Goal: Complete application form: Complete application form

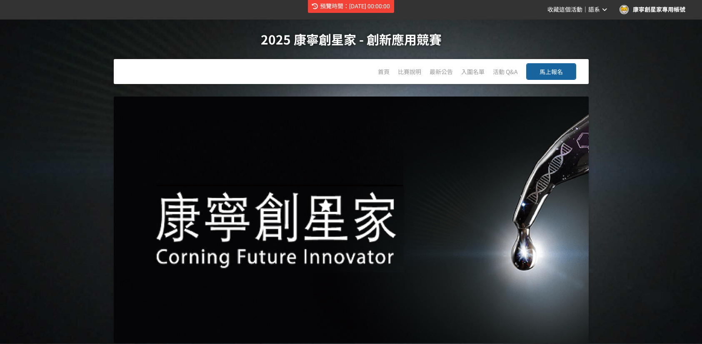
click at [381, 10] on span "預覽時間：2025-10-16 00:00:00" at bounding box center [355, 6] width 70 height 7
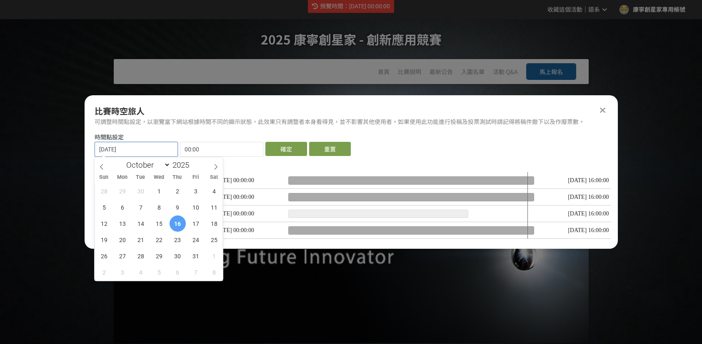
click at [140, 148] on input "2025-10-16" at bounding box center [136, 149] width 82 height 14
click at [104, 167] on icon at bounding box center [102, 167] width 6 height 6
select select "7"
click at [212, 226] on span "16" at bounding box center [214, 224] width 16 height 16
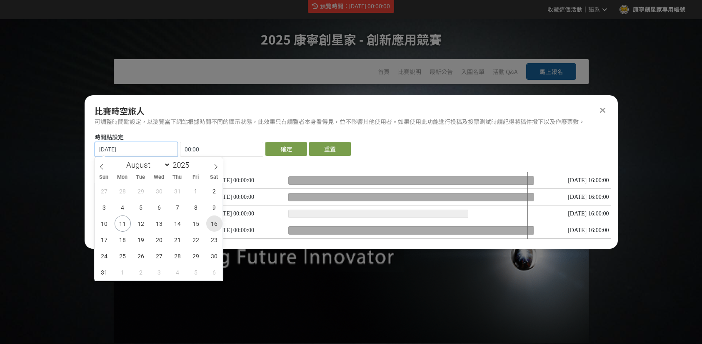
type input "2025-08-16"
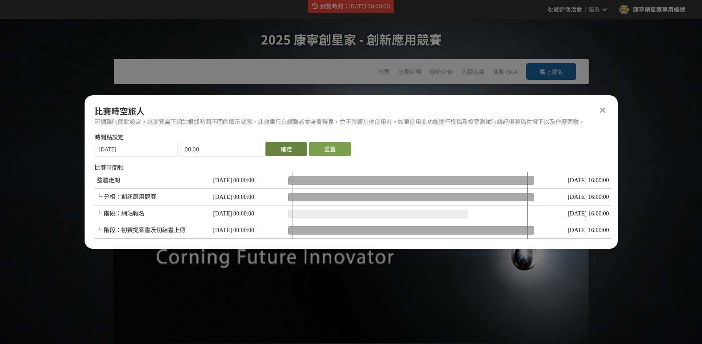
click at [288, 150] on button "確定" at bounding box center [286, 149] width 42 height 14
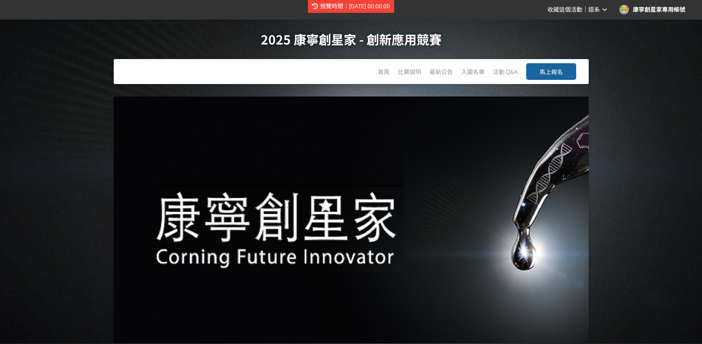
click at [563, 73] on button "馬上報名" at bounding box center [551, 71] width 50 height 17
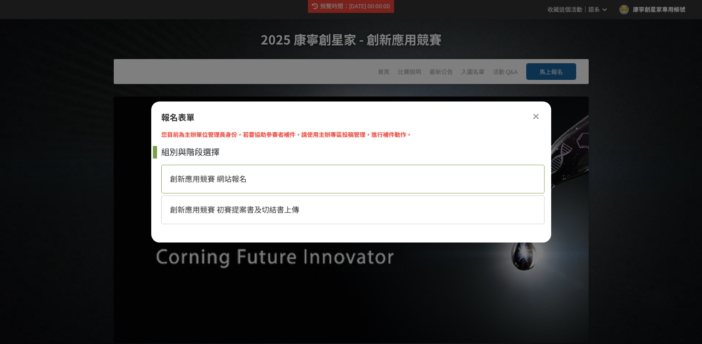
click at [296, 181] on div "創新應用競賽 網站報名" at bounding box center [352, 179] width 383 height 29
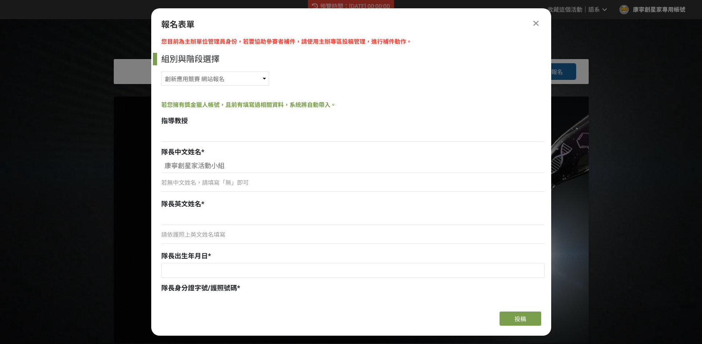
click at [242, 187] on div "若無中文姓名，請填寫「無」即可" at bounding box center [352, 183] width 383 height 9
click at [257, 166] on input "康寧創星家活動小組" at bounding box center [352, 166] width 383 height 14
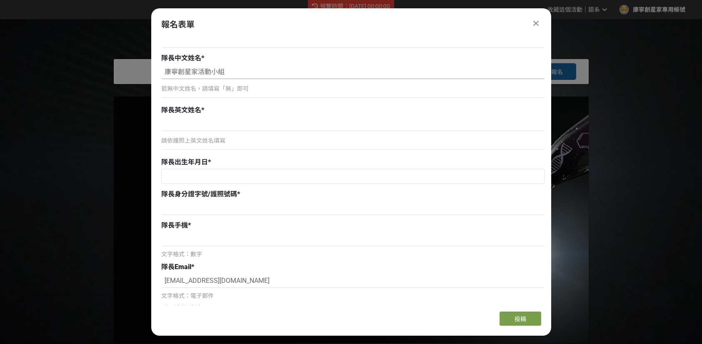
scroll to position [83, 0]
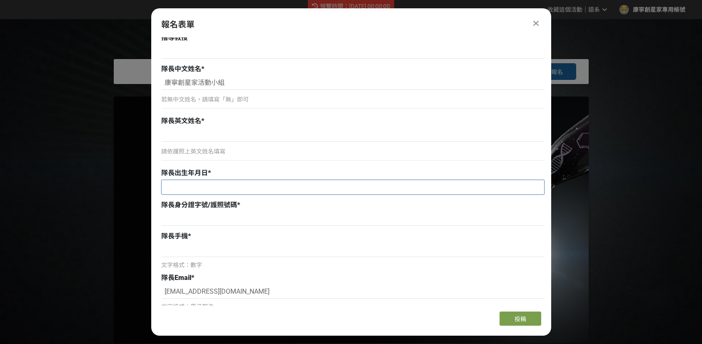
click at [238, 185] on input "text" at bounding box center [353, 187] width 382 height 14
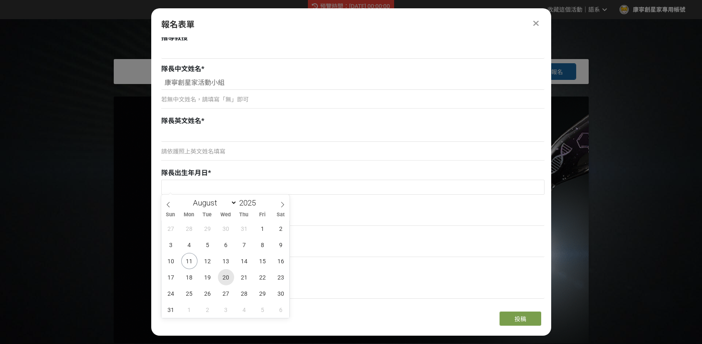
click at [231, 275] on span "20" at bounding box center [226, 277] width 16 height 16
type input "[DATE]"
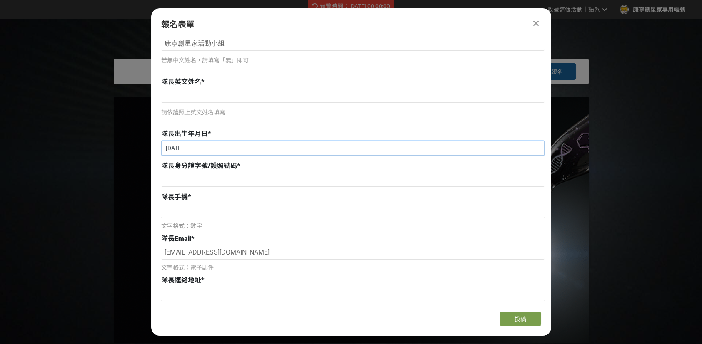
scroll to position [125, 0]
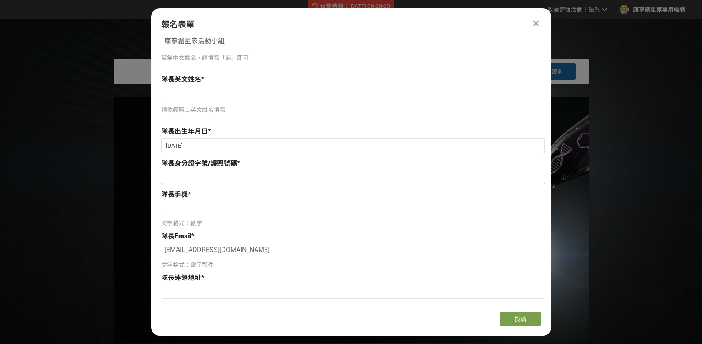
click at [253, 181] on input at bounding box center [352, 177] width 383 height 14
type input "F111111111"
click at [246, 206] on input at bounding box center [352, 209] width 383 height 14
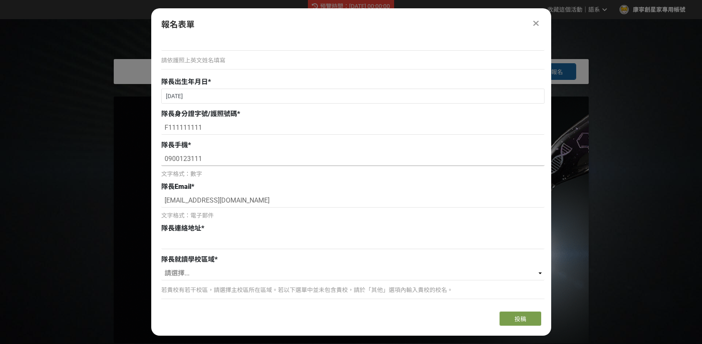
scroll to position [208, 0]
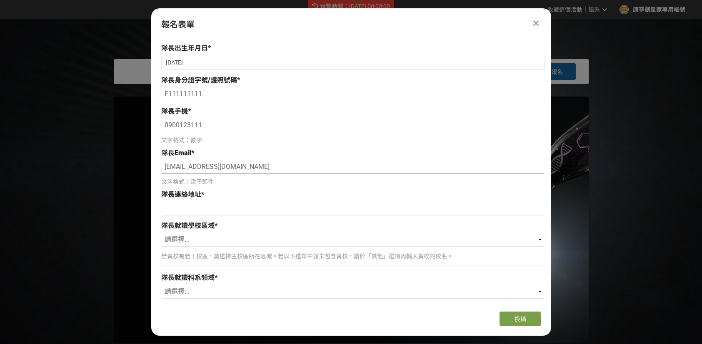
type input "0900123111"
click at [266, 167] on input "[EMAIL_ADDRESS][DOMAIN_NAME]" at bounding box center [352, 167] width 383 height 14
drag, startPoint x: 262, startPoint y: 165, endPoint x: 155, endPoint y: 167, distance: 107.5
click at [155, 167] on div "您目前為主辦單位管理員身份，若要協助參賽者補件，請使用主辦專區投稿管理，進行補件動作。 組別與階段選擇 創新應用競賽 網站報名 創新應用競賽 初賽提案書及切結…" at bounding box center [351, 171] width 400 height 268
type input "ㄉ"
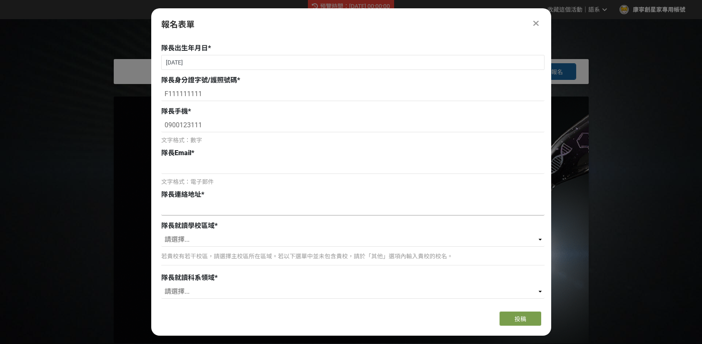
click at [264, 210] on input at bounding box center [352, 209] width 383 height 14
click at [272, 166] on input at bounding box center [352, 167] width 383 height 14
click at [343, 161] on input at bounding box center [352, 167] width 383 height 14
type input "[EMAIL_ADDRESS][DOMAIN_NAME]"
type input "劉"
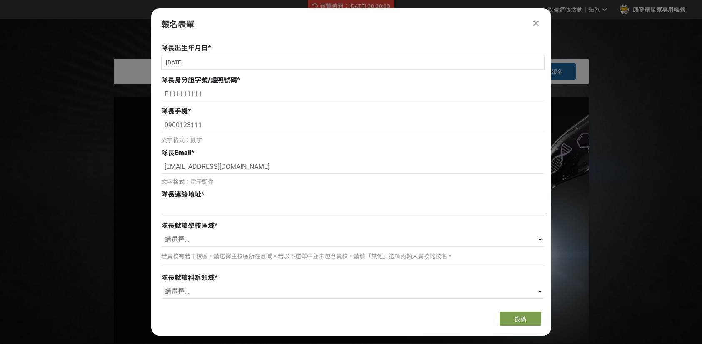
type input "[STREET_ADDRESS]樓"
click at [165, 206] on input "[STREET_ADDRESS]樓" at bounding box center [352, 209] width 383 height 14
click at [316, 257] on p "若貴校有若干校區，請選擇主校區所在區域。若以下選單中並未包含貴校，請於「其他」選項內輸入貴校的校名。" at bounding box center [352, 256] width 383 height 9
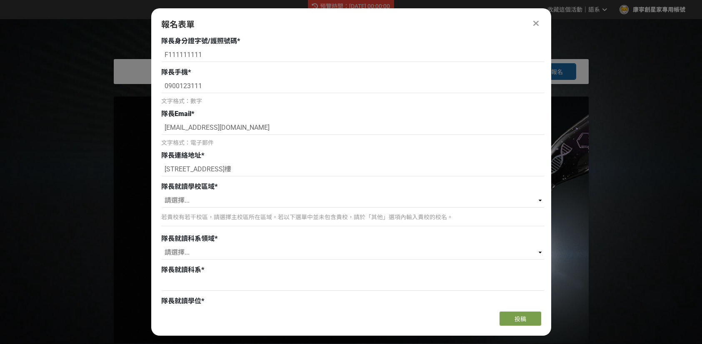
scroll to position [250, 0]
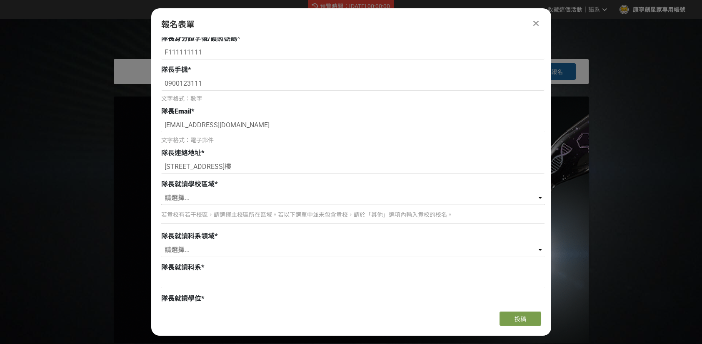
click at [319, 201] on select "請選擇... 北（台北、[GEOGRAPHIC_DATA]、桃園、新竹、[GEOGRAPHIC_DATA]） 中（台中、[GEOGRAPHIC_DATA]、南…" at bounding box center [352, 198] width 383 height 14
select select "中（台中、彰化、南投、雲林）"
click at [161, 191] on select "請選擇... 北（台北、[GEOGRAPHIC_DATA]、桃園、新竹、[GEOGRAPHIC_DATA]） 中（台中、[GEOGRAPHIC_DATA]、南…" at bounding box center [352, 198] width 383 height 14
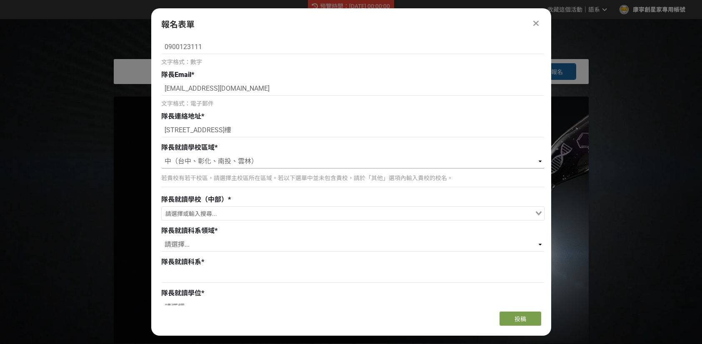
scroll to position [292, 0]
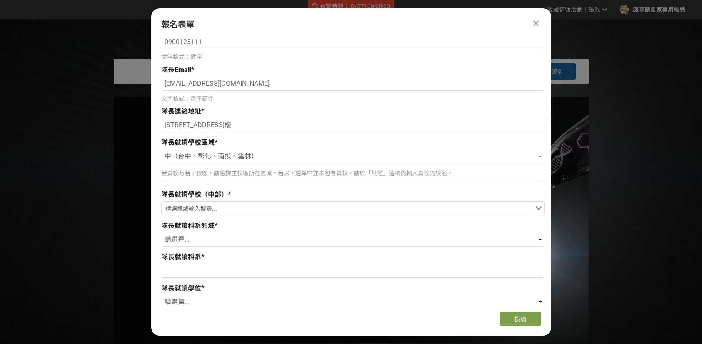
click at [311, 202] on div "Search for option" at bounding box center [348, 208] width 373 height 13
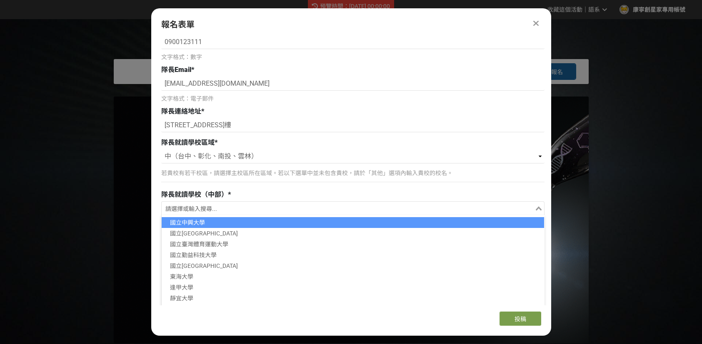
click at [308, 222] on li "國立中興大學" at bounding box center [353, 222] width 382 height 11
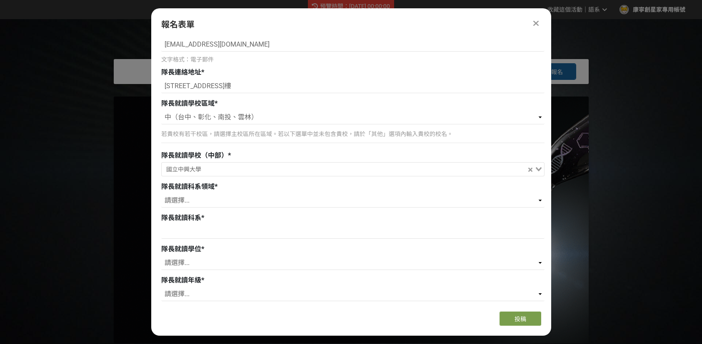
scroll to position [333, 0]
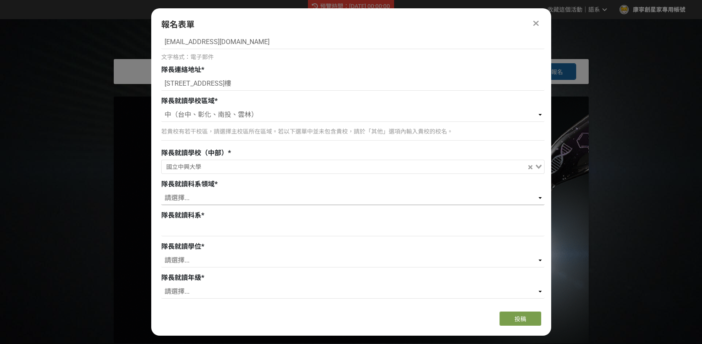
click at [315, 200] on select "請選擇... 藝術/設計領域 人文社會/教育領域 商管/法律領域 理/工/電機資訊領域 農/林/生科/醫藥衛生領域" at bounding box center [352, 198] width 383 height 14
select select "藝術/設計領域"
click at [161, 191] on select "請選擇... 藝術/設計領域 人文社會/教育領域 商管/法律領域 理/工/電機資訊領域 農/林/生科/醫藥衛生領域" at bounding box center [352, 198] width 383 height 14
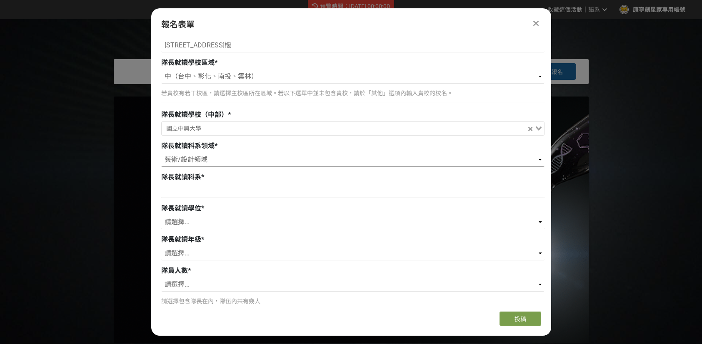
scroll to position [375, 0]
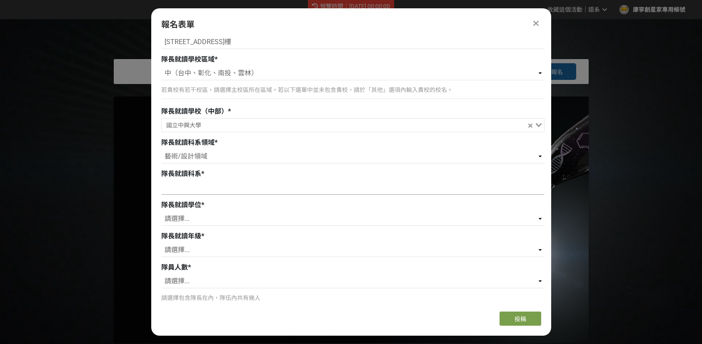
click at [300, 187] on input at bounding box center [352, 188] width 383 height 14
type input "123"
click at [296, 216] on select "請選擇... 學士 碩士 博士" at bounding box center [352, 219] width 383 height 14
click at [161, 212] on select "請選擇... 學士 碩士 博士" at bounding box center [352, 219] width 383 height 14
click at [289, 240] on div "隊長就讀年級 *" at bounding box center [352, 237] width 383 height 10
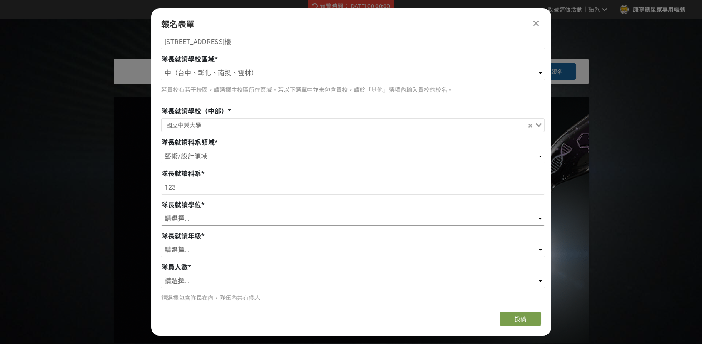
click at [288, 217] on select "請選擇... 學士 碩士 博士" at bounding box center [352, 219] width 383 height 14
select select "學士"
click at [161, 212] on select "請選擇... 學士 碩士 博士" at bounding box center [352, 219] width 383 height 14
click at [283, 243] on select "請選擇... 一年級 二年級 三年級 四年級 五年級 六年級 七年級" at bounding box center [352, 250] width 383 height 14
select select "四年級"
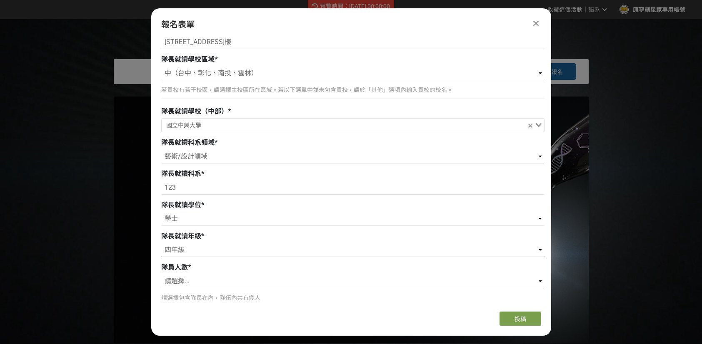
click at [161, 243] on select "請選擇... 一年級 二年級 三年級 四年級 五年級 六年級 七年級" at bounding box center [352, 250] width 383 height 14
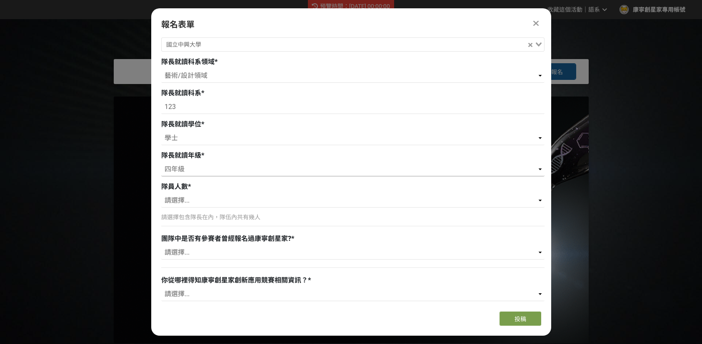
scroll to position [458, 0]
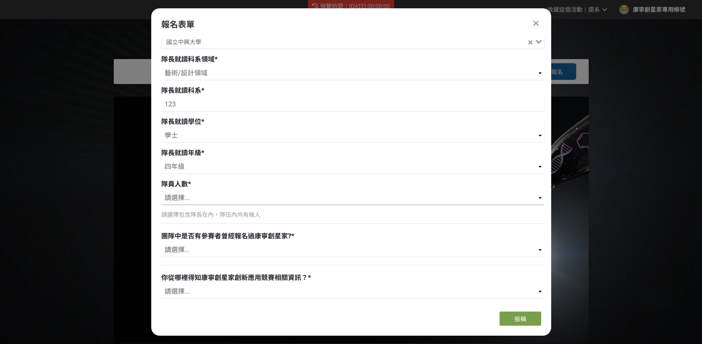
click at [267, 198] on select "請選擇... 1 2 3 4 5 6" at bounding box center [352, 198] width 383 height 14
click at [161, 191] on select "請選擇... 1 2 3 4 5 6" at bounding box center [352, 198] width 383 height 14
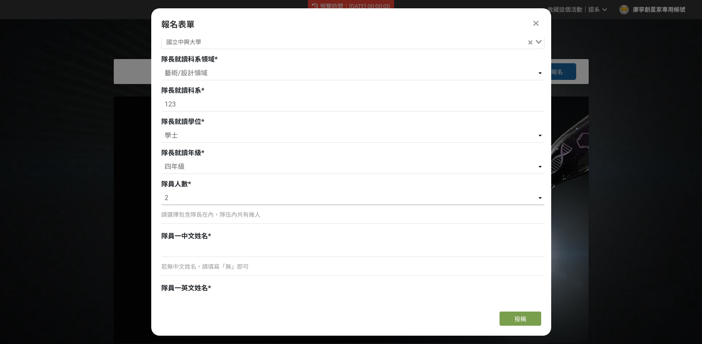
click at [274, 195] on select "請選擇... 1 2 3 4 5 6" at bounding box center [352, 198] width 383 height 14
select select "1"
click at [161, 191] on select "請選擇... 1 2 3 4 5 6" at bounding box center [352, 198] width 383 height 14
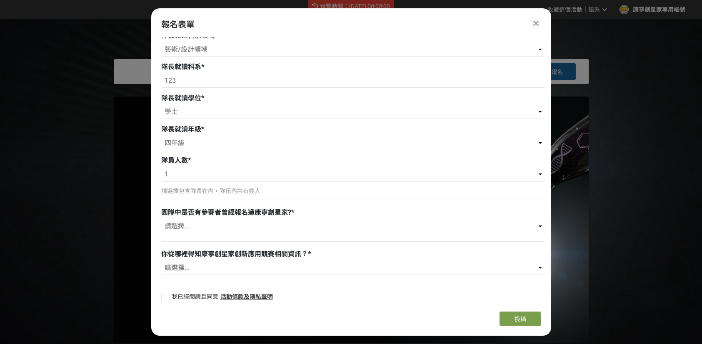
scroll to position [484, 0]
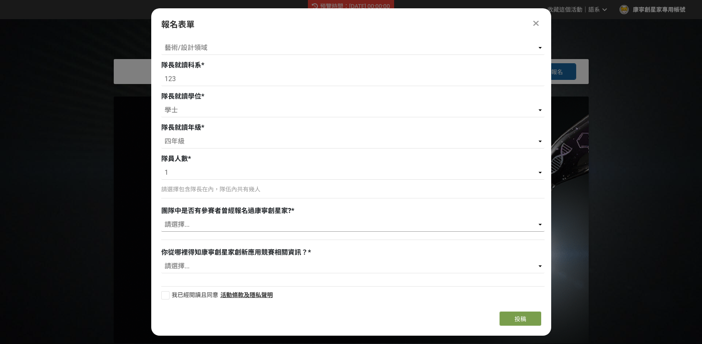
click at [268, 227] on select "請選擇... 有 沒有" at bounding box center [352, 225] width 383 height 14
select select "有"
click at [161, 218] on select "請選擇... 有 沒有" at bounding box center [352, 225] width 383 height 14
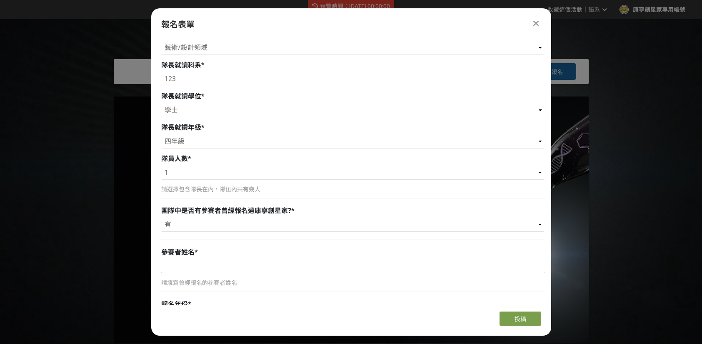
click at [255, 264] on input at bounding box center [352, 267] width 383 height 14
type input "[PERSON_NAME]"
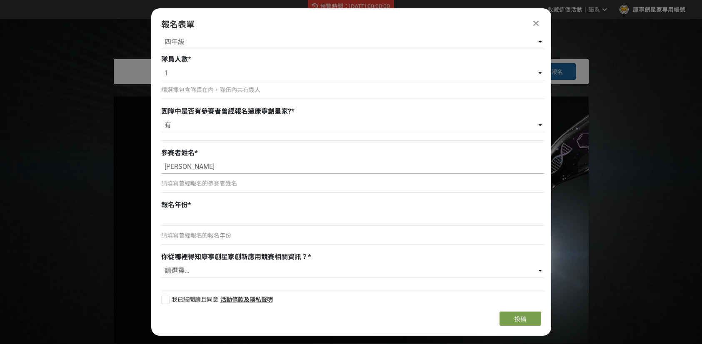
scroll to position [587, 0]
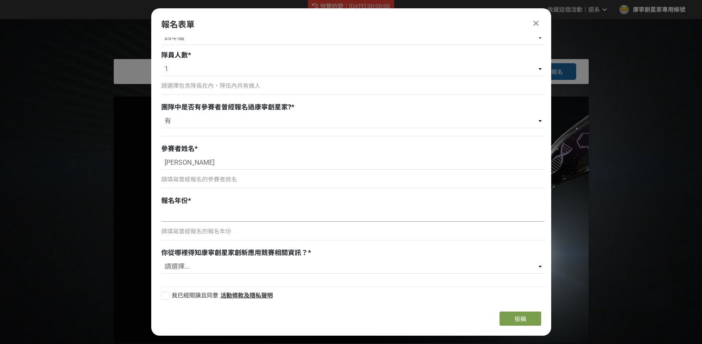
click at [270, 216] on input at bounding box center [352, 215] width 383 height 14
click at [292, 120] on select "請選擇... 有 沒有" at bounding box center [352, 121] width 383 height 14
select select "沒有"
click at [161, 128] on select "請選擇... 有 沒有" at bounding box center [352, 121] width 383 height 14
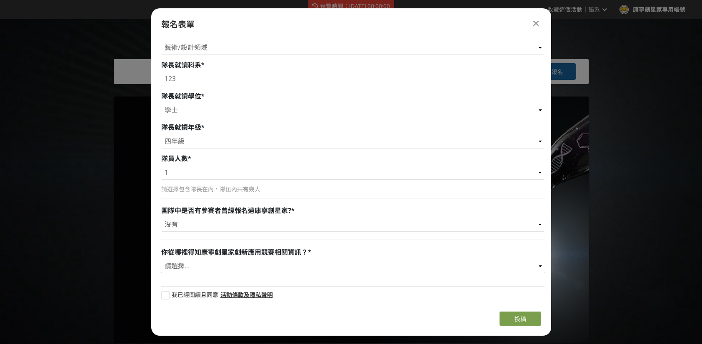
click at [319, 268] on select "請選擇... 競賽說明會 老師推薦 獎金獵人 康寧創星家粉絲專頁 社群廣告（FB、IG、Dcard） 同學 其他" at bounding box center [352, 267] width 383 height 14
select select "獎金獵人"
click at [161, 260] on select "請選擇... 競賽說明會 老師推薦 獎金獵人 康寧創星家粉絲專頁 社群廣告（FB、IG、Dcard） 同學 其他" at bounding box center [352, 267] width 383 height 14
click at [170, 294] on label "我已經閱讀且同意" at bounding box center [189, 295] width 57 height 9
click at [167, 294] on input "我已經閱讀且同意" at bounding box center [164, 295] width 5 height 5
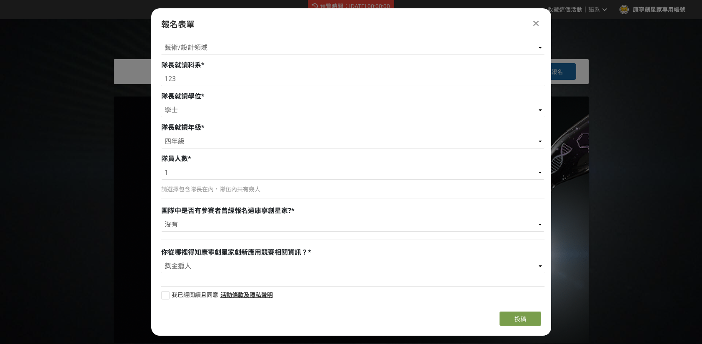
checkbox input "false"
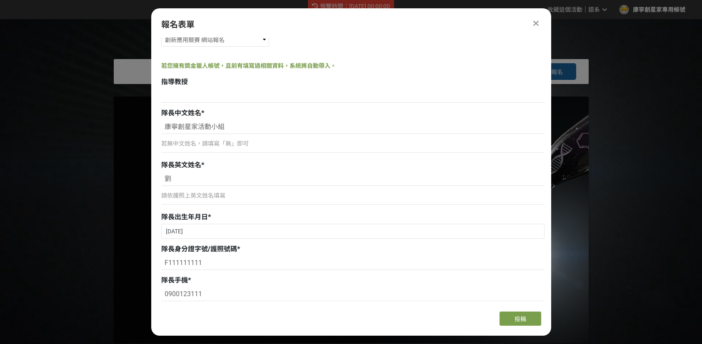
scroll to position [42, 0]
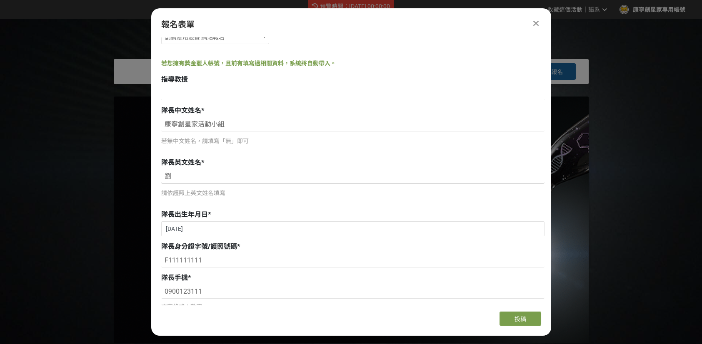
click at [247, 178] on input "劉" at bounding box center [352, 177] width 383 height 14
type input "l"
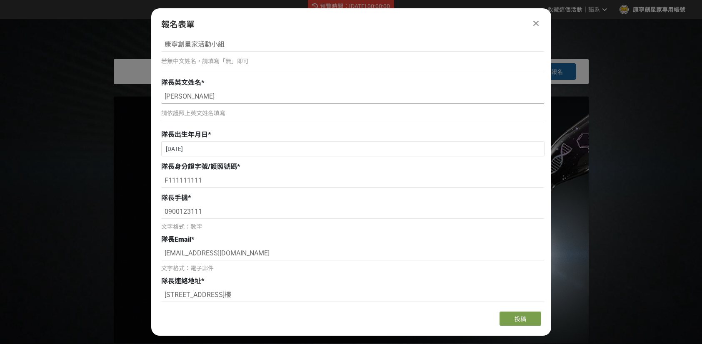
scroll to position [125, 0]
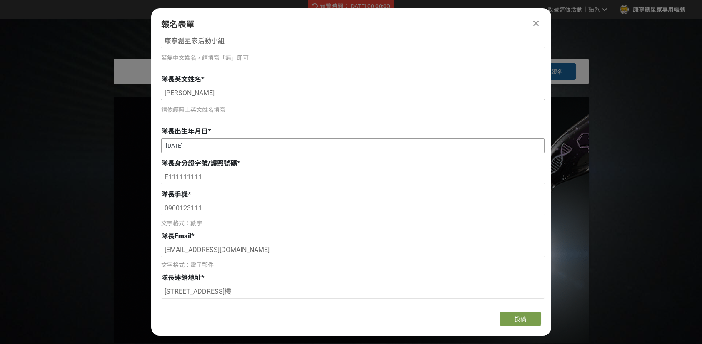
type input "[PERSON_NAME]"
click at [292, 146] on input "[DATE]" at bounding box center [353, 146] width 382 height 14
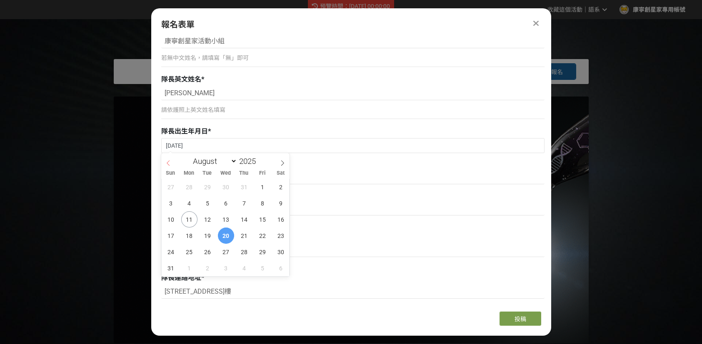
click at [171, 164] on span at bounding box center [168, 160] width 14 height 14
select select "5"
click at [203, 213] on span "17" at bounding box center [208, 220] width 16 height 16
type input "[DATE]"
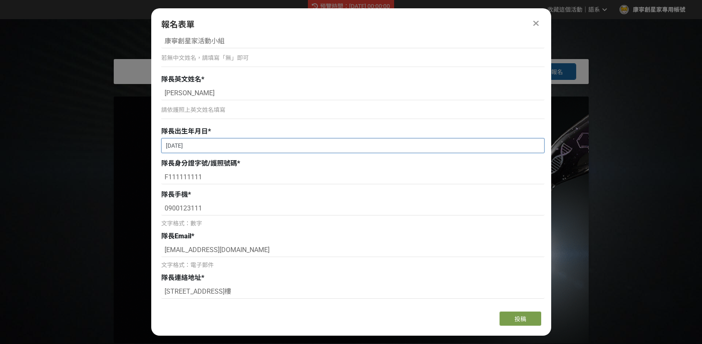
click at [222, 146] on input "[DATE]" at bounding box center [353, 146] width 382 height 14
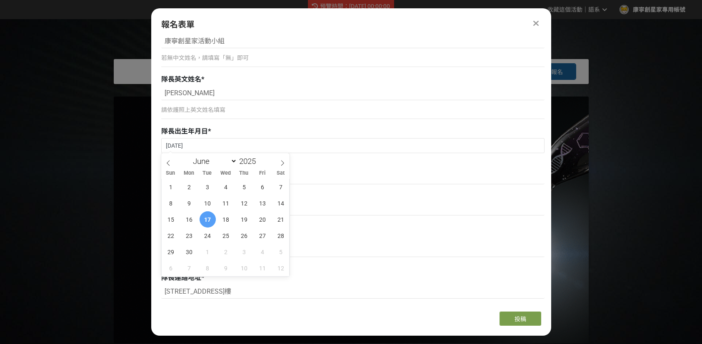
click at [357, 165] on div "隊長身分證字號/護照號碼 *" at bounding box center [352, 164] width 383 height 10
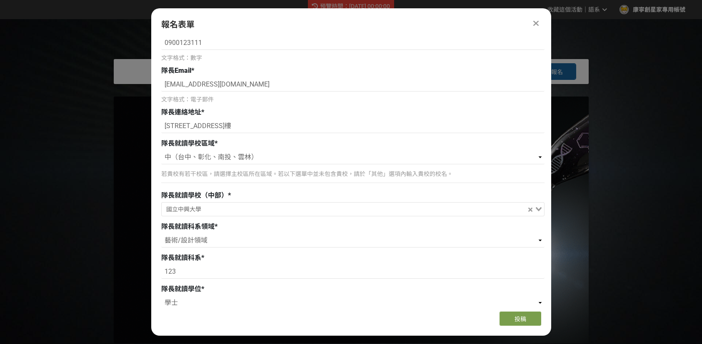
scroll to position [292, 0]
click at [424, 171] on p "若貴校有若干校區，請選擇主校區所在區域。若以下選單中並未包含貴校，請於「其他」選項內輸入貴校的校名。" at bounding box center [352, 173] width 383 height 9
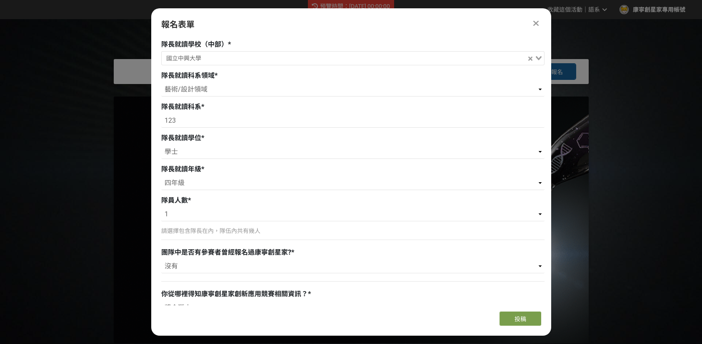
scroll to position [458, 0]
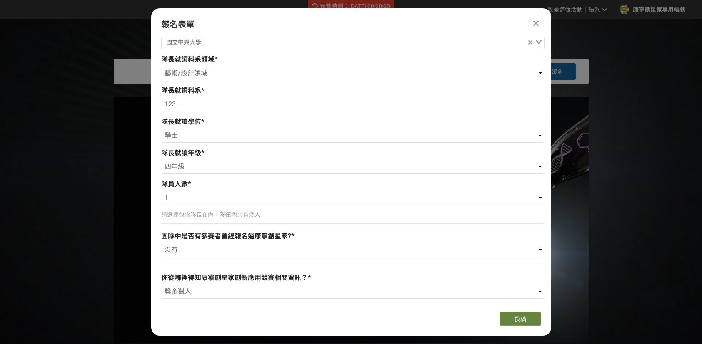
click at [512, 319] on button "投稿" at bounding box center [520, 319] width 42 height 14
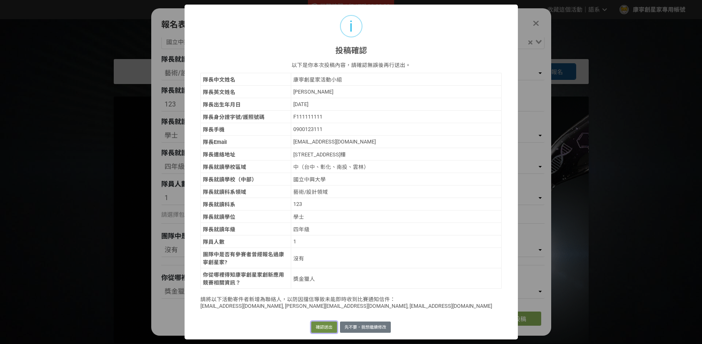
click at [329, 326] on button "確認送出" at bounding box center [324, 328] width 26 height 12
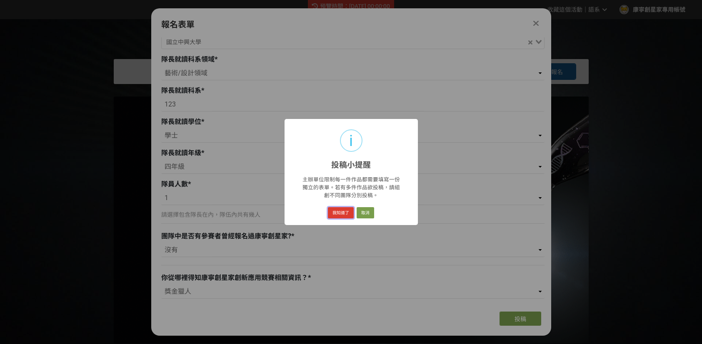
click at [344, 212] on button "我知道了" at bounding box center [341, 213] width 26 height 12
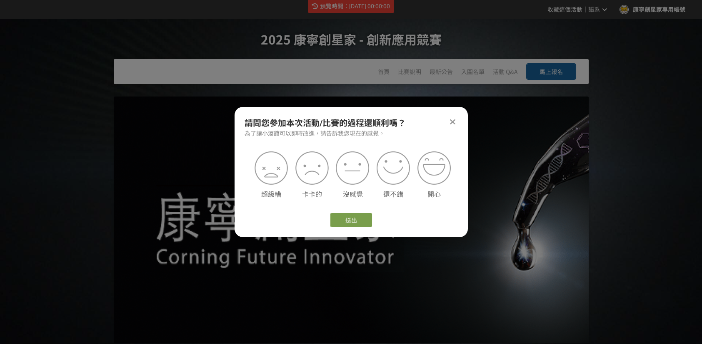
click at [455, 124] on icon at bounding box center [452, 122] width 5 height 8
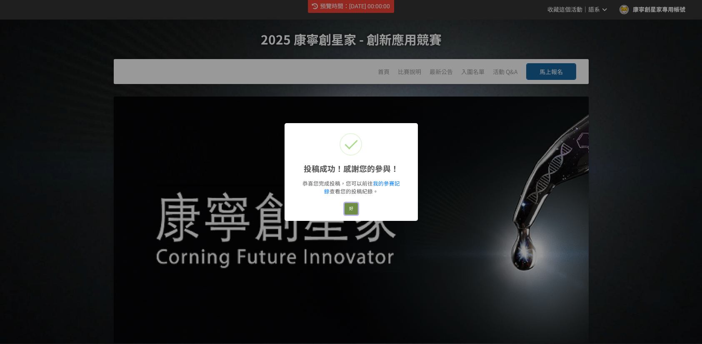
click at [349, 210] on button "好" at bounding box center [350, 209] width 13 height 12
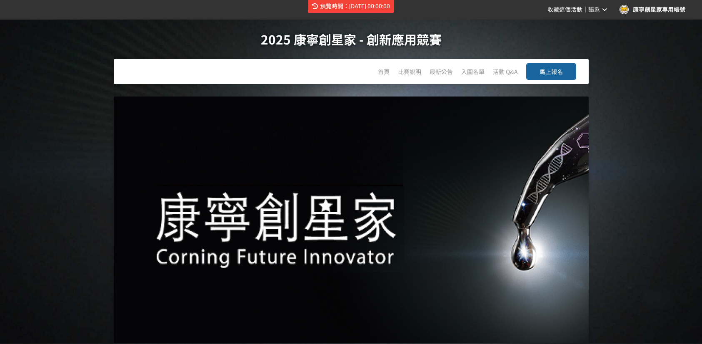
click at [529, 69] on button "馬上報名" at bounding box center [551, 71] width 50 height 17
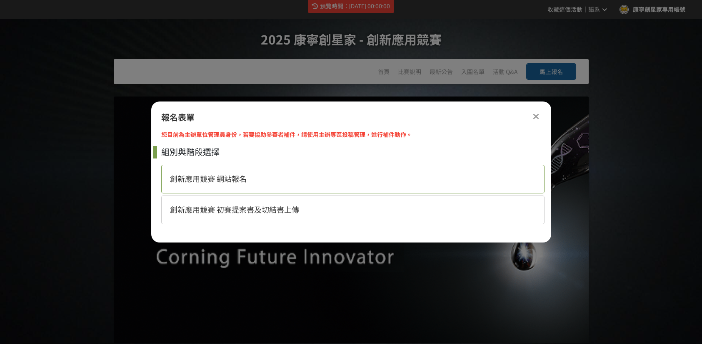
click at [369, 176] on div "創新應用競賽 網站報名" at bounding box center [352, 179] width 383 height 29
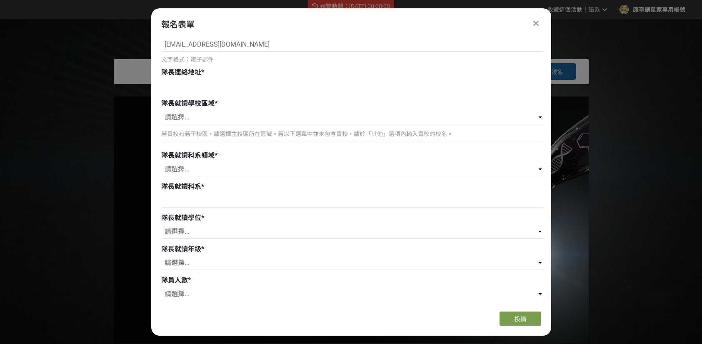
scroll to position [333, 0]
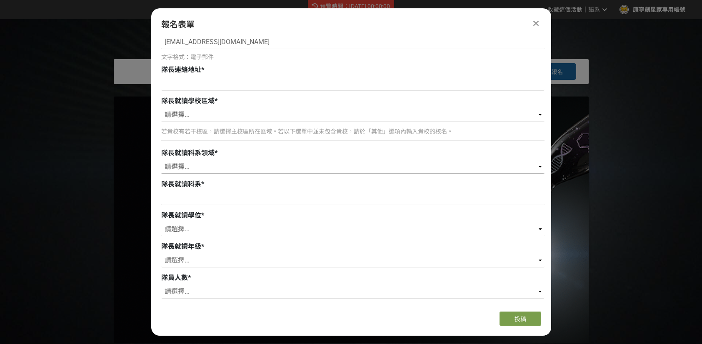
click at [378, 165] on select "請選擇... 藝術/設計領域 人文社會/教育領域 商管/法律領域 理/工/電機資訊領域 農/林/生科/醫藥衛生領域" at bounding box center [352, 167] width 383 height 14
click at [350, 164] on select "請選擇... 藝術/設計領域 人文社會/教育領域 商管/法律領域 理/工/電機資訊領域 農/林/生科/醫藥衛生領域" at bounding box center [352, 167] width 383 height 14
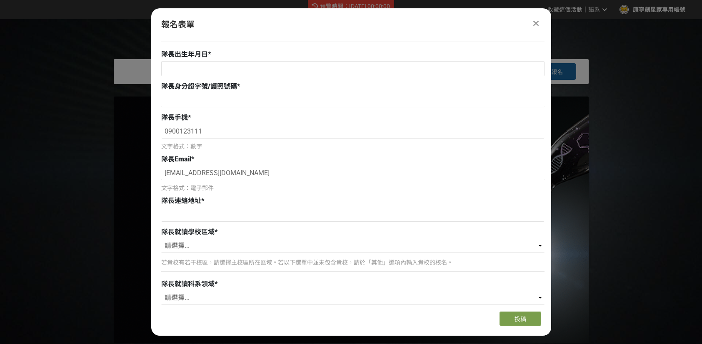
scroll to position [0, 0]
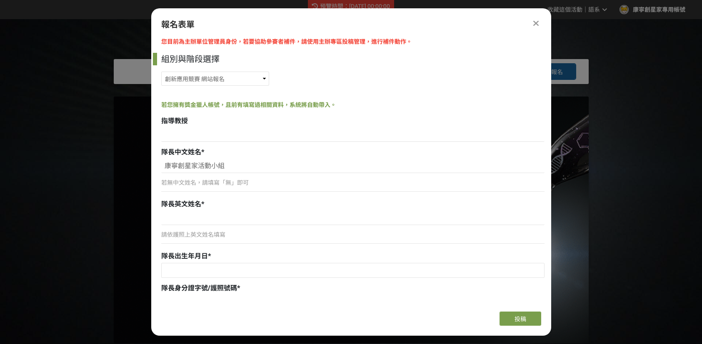
click at [538, 24] on icon at bounding box center [535, 23] width 5 height 8
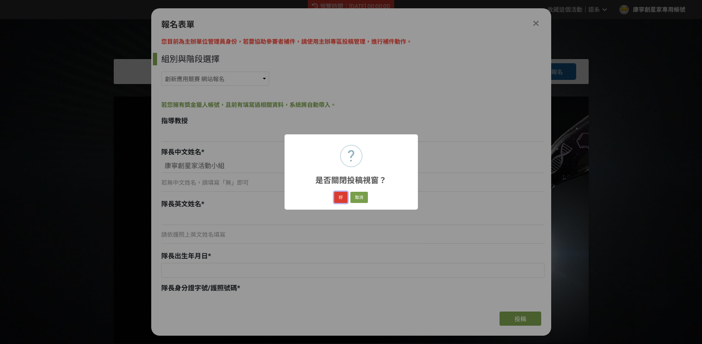
click at [343, 200] on button "好" at bounding box center [340, 198] width 13 height 12
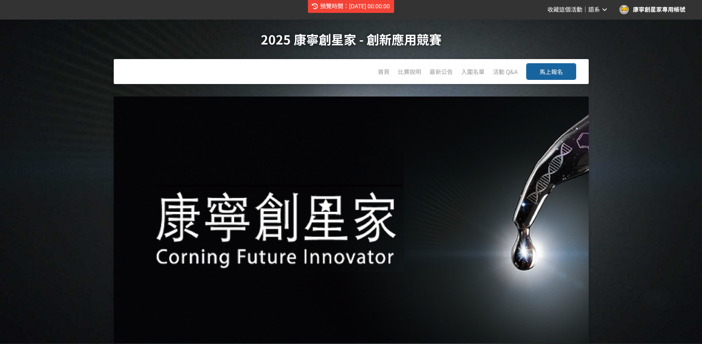
click at [558, 66] on button "馬上報名" at bounding box center [551, 71] width 50 height 17
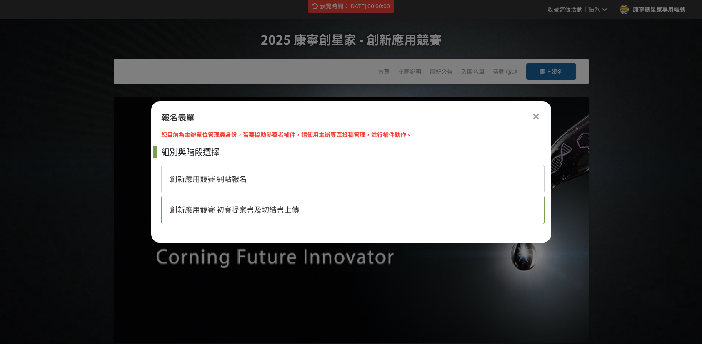
click at [313, 206] on div "創新應用競賽 初賽提案書及切結書上傳" at bounding box center [352, 210] width 383 height 29
select select "185329:185576"
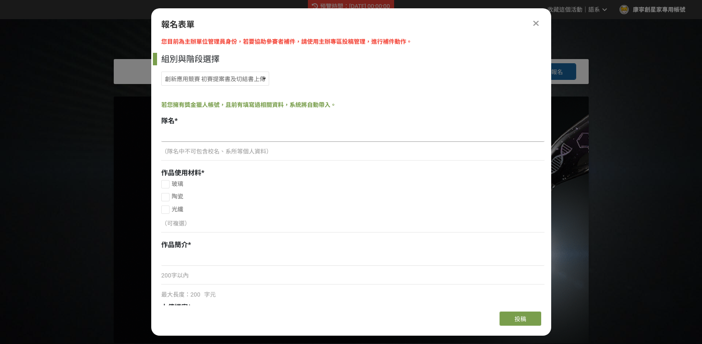
click at [205, 129] on input at bounding box center [352, 135] width 383 height 14
type input "1111"
click at [167, 183] on div at bounding box center [165, 184] width 8 height 8
checkbox input "true"
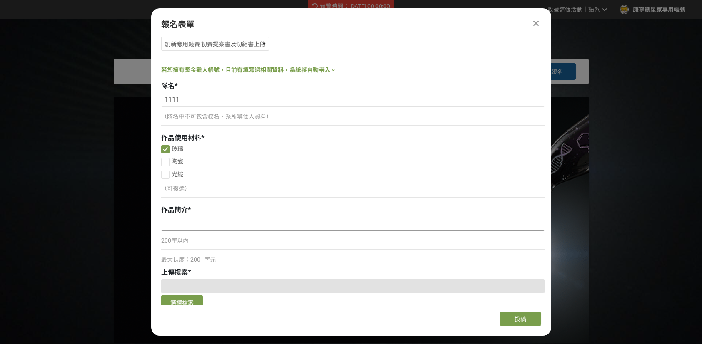
scroll to position [83, 0]
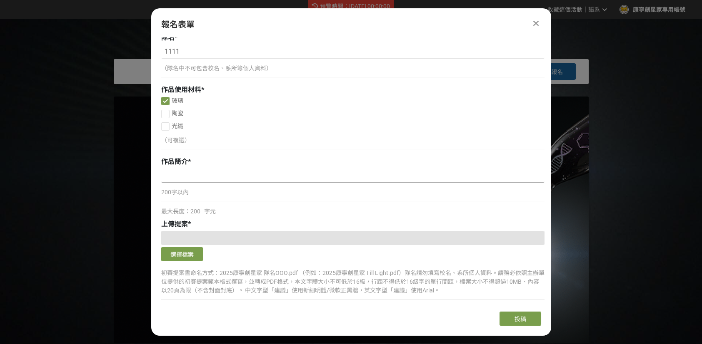
click at [203, 173] on input at bounding box center [352, 176] width 383 height 14
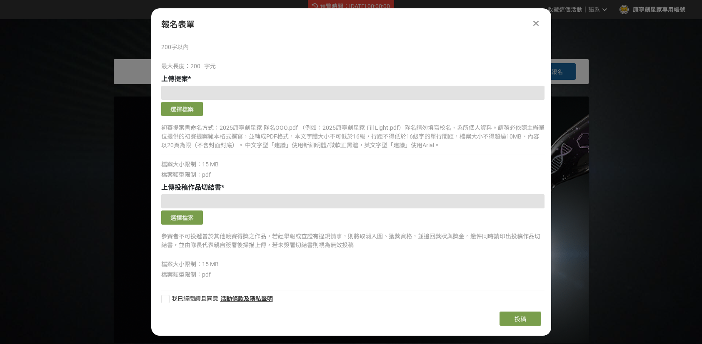
scroll to position [232, 0]
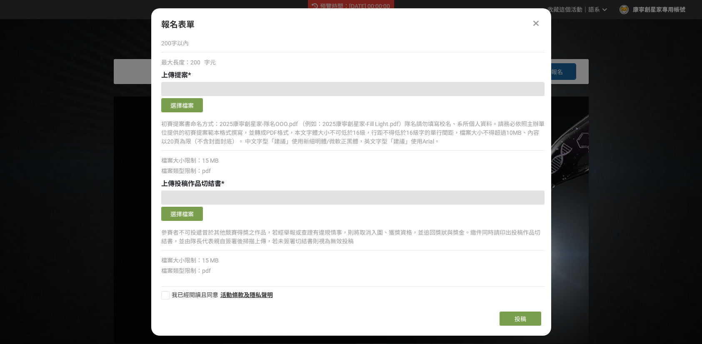
type input "1123"
click at [170, 294] on label "我已經閱讀且同意" at bounding box center [189, 295] width 57 height 9
click at [167, 294] on input "我已經閱讀且同意" at bounding box center [164, 295] width 5 height 5
checkbox input "false"
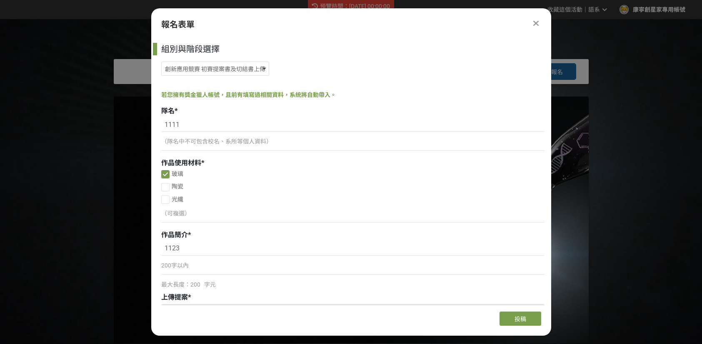
scroll to position [0, 0]
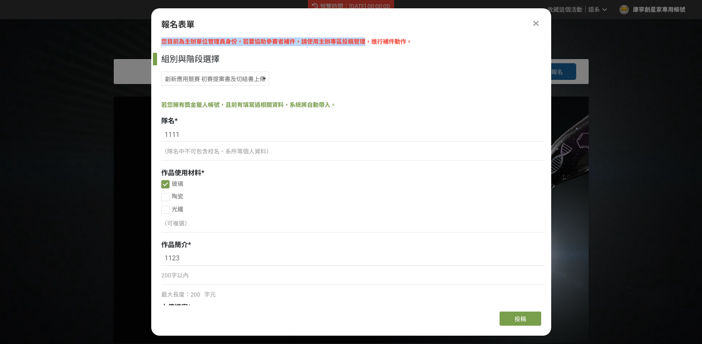
drag, startPoint x: 446, startPoint y: 20, endPoint x: 362, endPoint y: 44, distance: 87.0
click at [362, 44] on div "報名表單 您目前為主辦單位管理員身份，若要協助參賽者補件，請使用主辦專區投稿管理，進行補件動作。 組別與階段選擇 創新應用競賽 網站報名 創新應用競賽 初賽提…" at bounding box center [351, 172] width 400 height 328
click at [448, 21] on div "報名表單" at bounding box center [351, 24] width 380 height 12
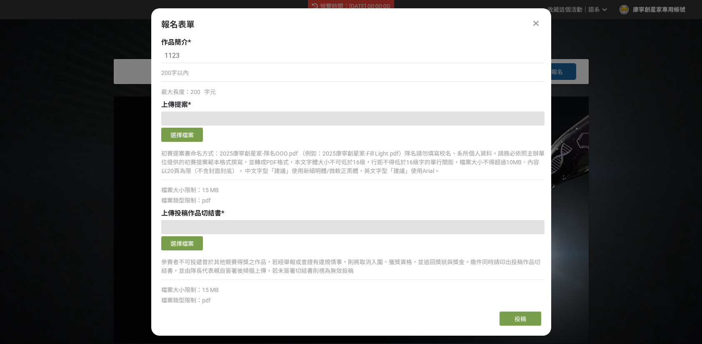
scroll to position [208, 0]
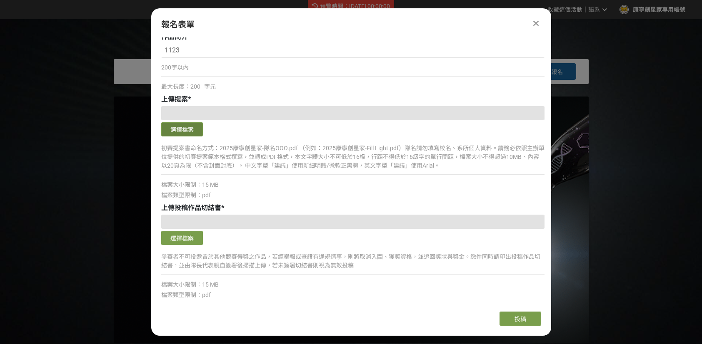
click at [185, 129] on button "選擇檔案" at bounding box center [182, 129] width 42 height 14
click at [445, 29] on div "報名表單" at bounding box center [351, 24] width 380 height 12
click at [186, 130] on button "選擇檔案" at bounding box center [182, 129] width 42 height 14
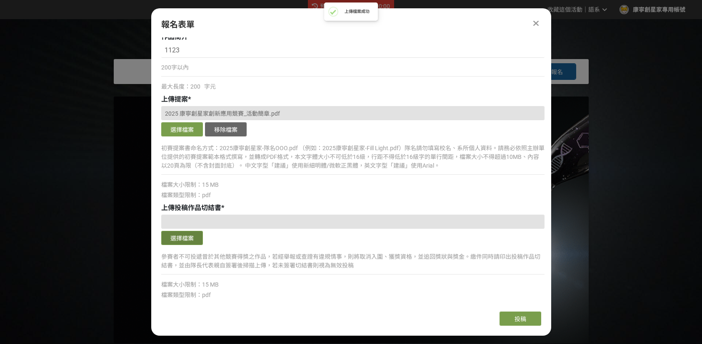
click at [186, 239] on button "選擇檔案" at bounding box center [182, 238] width 42 height 14
click at [445, 242] on div "選擇檔案 移除檔案" at bounding box center [352, 239] width 383 height 16
click at [517, 320] on span "投稿" at bounding box center [520, 319] width 12 height 7
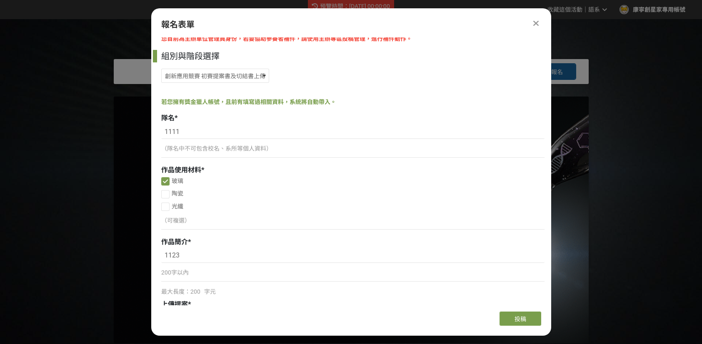
scroll to position [0, 0]
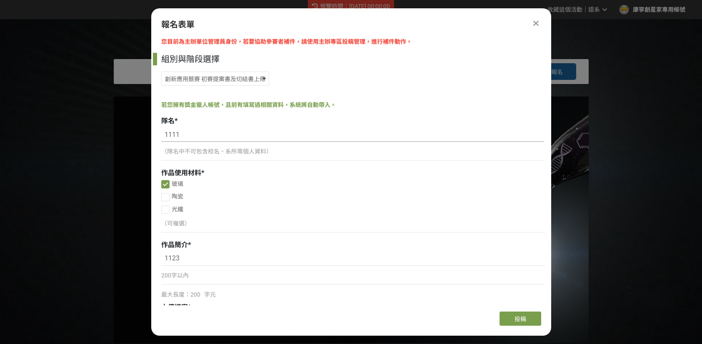
click at [230, 137] on input "1111" at bounding box center [352, 135] width 383 height 14
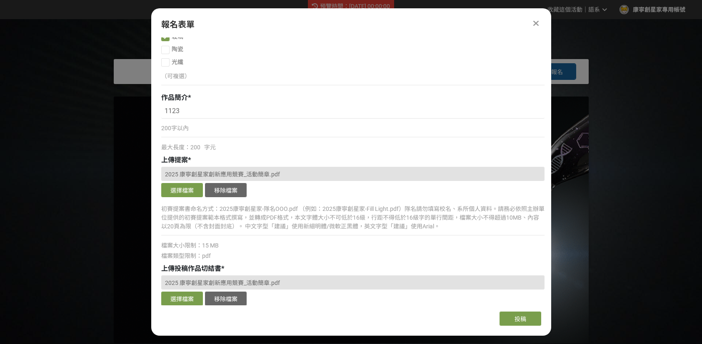
scroll to position [149, 0]
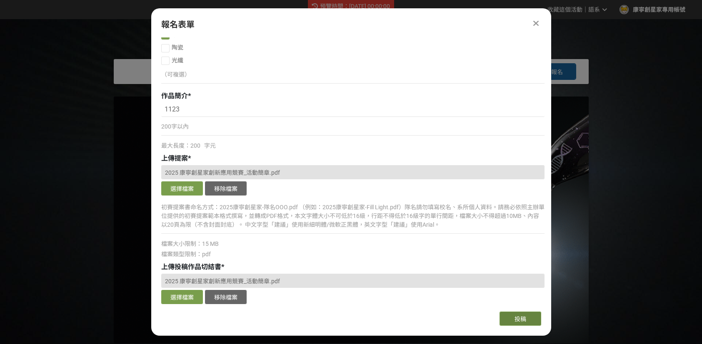
click at [524, 319] on span "投稿" at bounding box center [520, 319] width 12 height 7
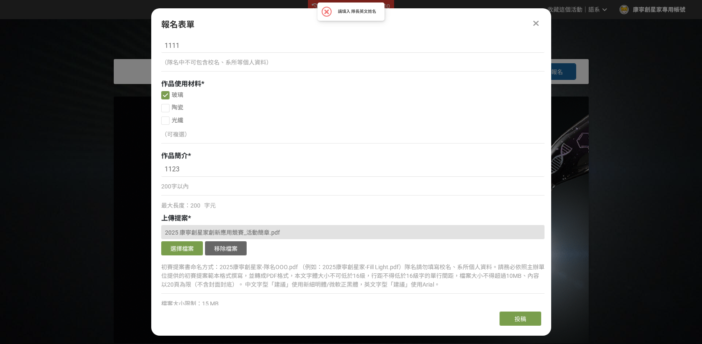
scroll to position [0, 0]
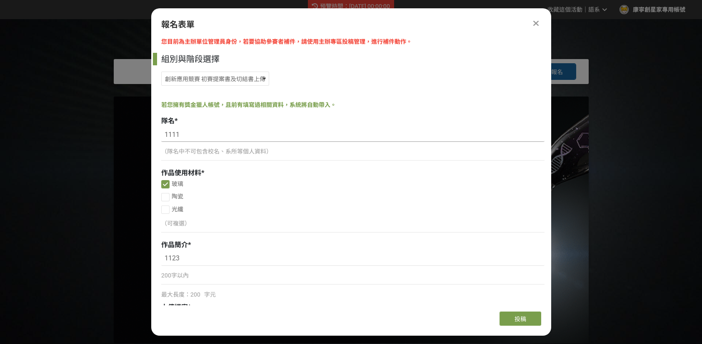
drag, startPoint x: 210, startPoint y: 134, endPoint x: 87, endPoint y: 140, distance: 122.6
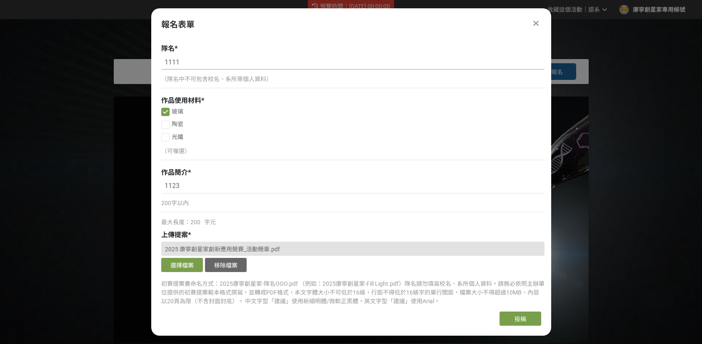
scroll to position [66, 0]
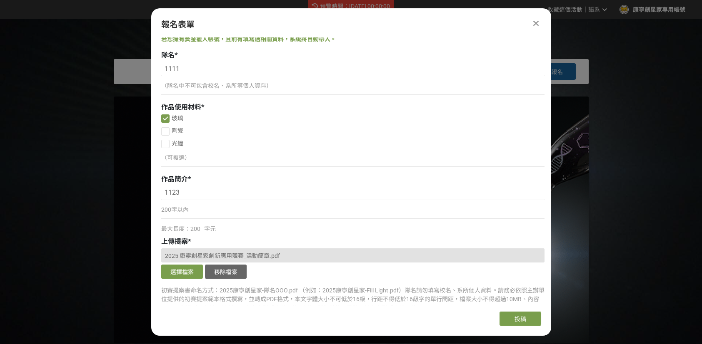
click at [247, 204] on div "200字以內" at bounding box center [352, 213] width 383 height 19
click at [234, 188] on input "1123" at bounding box center [352, 193] width 383 height 14
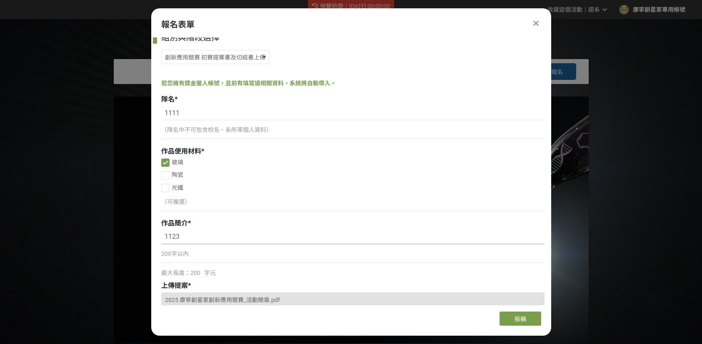
scroll to position [0, 0]
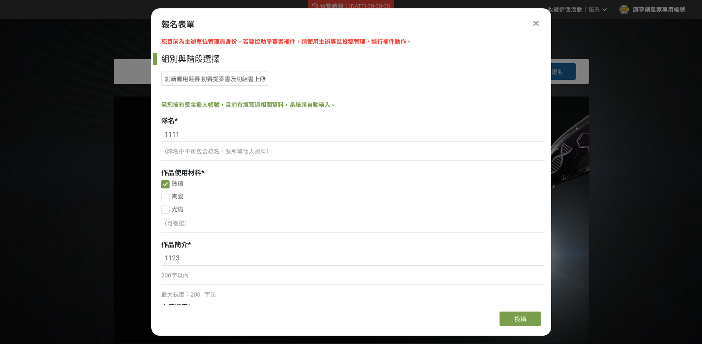
click at [272, 154] on div "（隊名中不可包含校名、系所等個人資料）" at bounding box center [352, 151] width 383 height 9
click at [269, 147] on div "（隊名中不可包含校名、系所等個人資料）" at bounding box center [352, 151] width 383 height 9
click at [272, 141] on input "1111" at bounding box center [352, 135] width 383 height 14
click at [272, 136] on input "1111" at bounding box center [352, 135] width 383 height 14
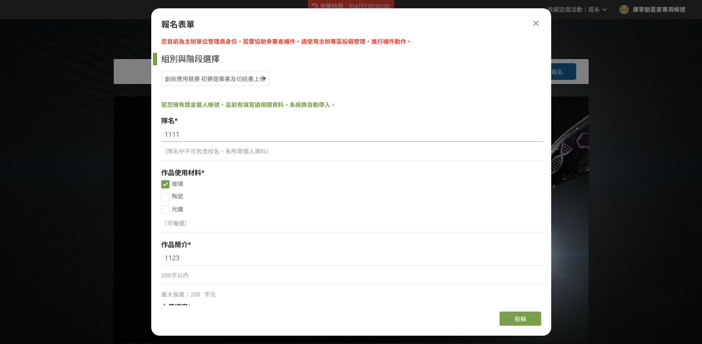
click at [272, 136] on input "1111" at bounding box center [352, 135] width 383 height 14
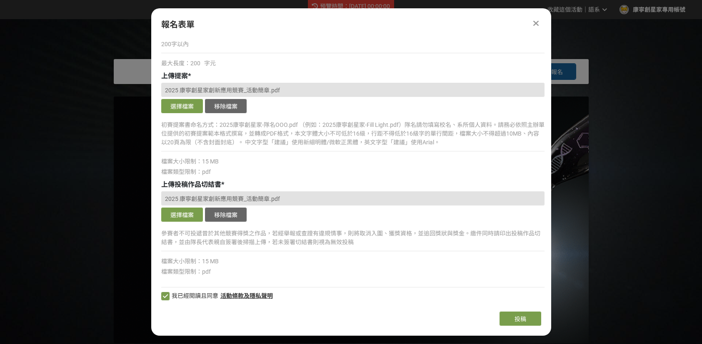
scroll to position [232, 0]
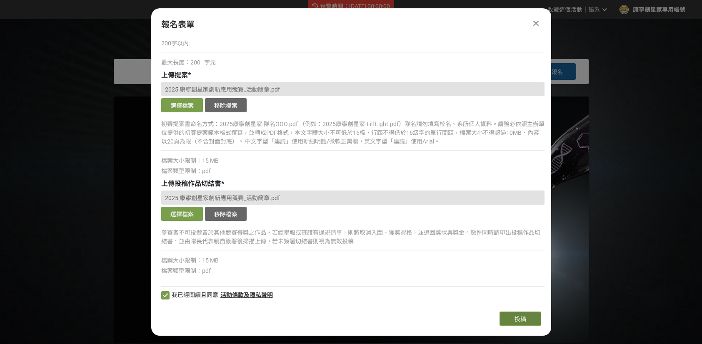
click at [532, 323] on button "投稿" at bounding box center [520, 319] width 42 height 14
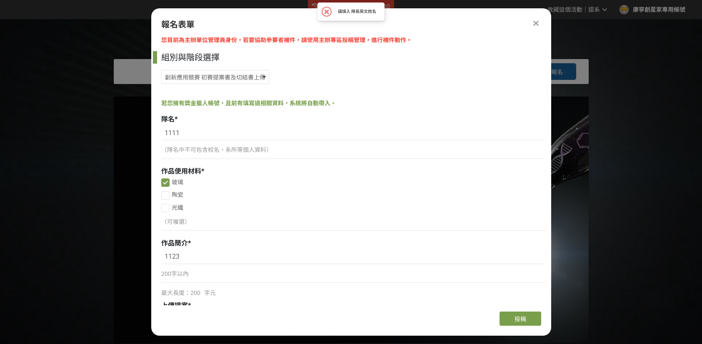
scroll to position [0, 0]
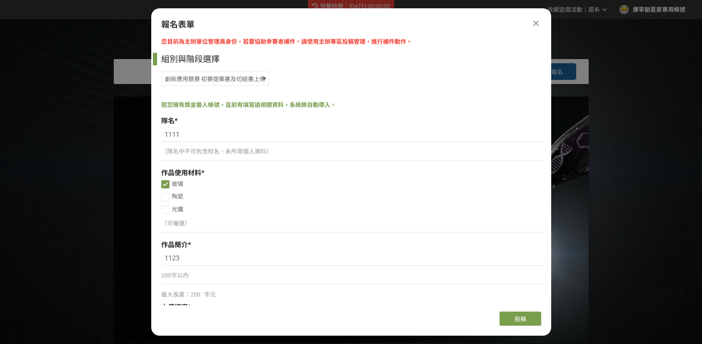
click at [206, 160] on div "（隊名中不可包含校名、系所等個人資料）" at bounding box center [352, 155] width 383 height 19
click at [210, 156] on div "（隊名中不可包含校名、系所等個人資料）" at bounding box center [352, 151] width 383 height 9
click at [210, 135] on input "1111" at bounding box center [352, 135] width 383 height 14
drag, startPoint x: 210, startPoint y: 135, endPoint x: 122, endPoint y: 137, distance: 87.5
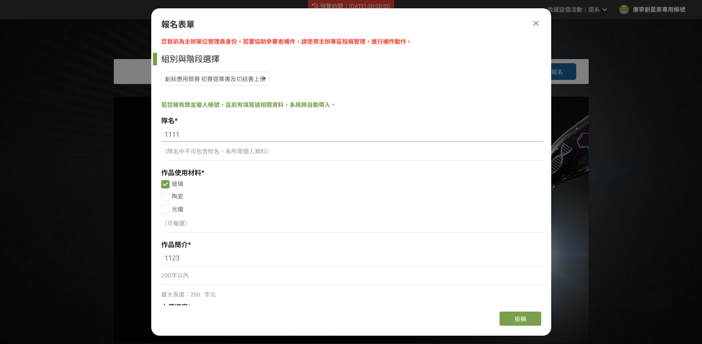
type input "2"
type input "測試隊名"
click at [191, 255] on input "1123" at bounding box center [352, 259] width 383 height 14
click at [198, 255] on input "1123" at bounding box center [352, 259] width 383 height 14
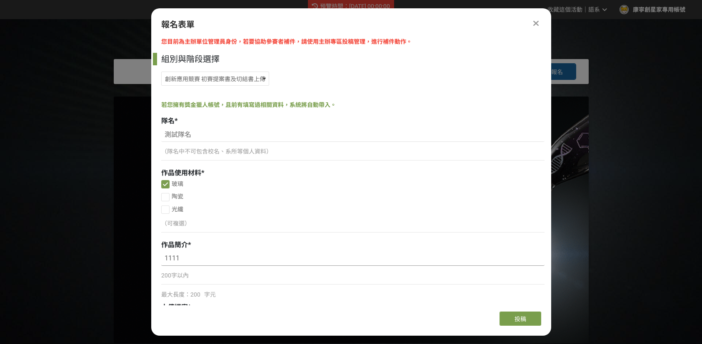
type input "1111"
click at [307, 125] on div "隊名 *" at bounding box center [352, 121] width 383 height 10
click at [266, 93] on div "您目前為主辦單位管理員身份，若要協助參賽者補件，請使用主辦專區投稿管理，進行補件動作。 組別與階段選擇 創新應用競賽 網站報名 創新應用競賽 初賽提案書及切結…" at bounding box center [351, 171] width 400 height 268
click at [255, 77] on select "創新應用競賽 網站報名 創新應用競賽 初賽提案書及切結書上傳" at bounding box center [215, 79] width 108 height 14
select select "185329:185575"
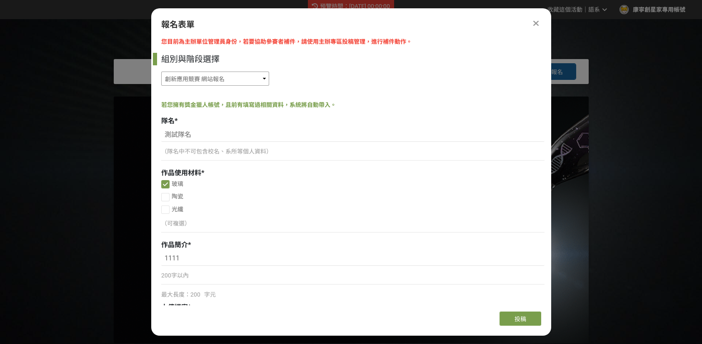
click at [161, 72] on select "創新應用競賽 網站報名 創新應用競賽 初賽提案書及切結書上傳" at bounding box center [215, 79] width 108 height 14
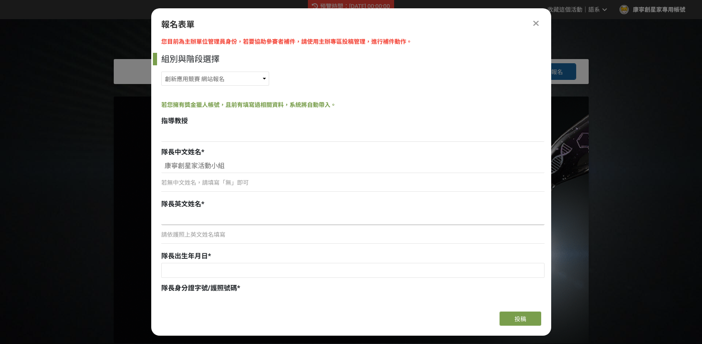
click at [229, 220] on input at bounding box center [352, 218] width 383 height 14
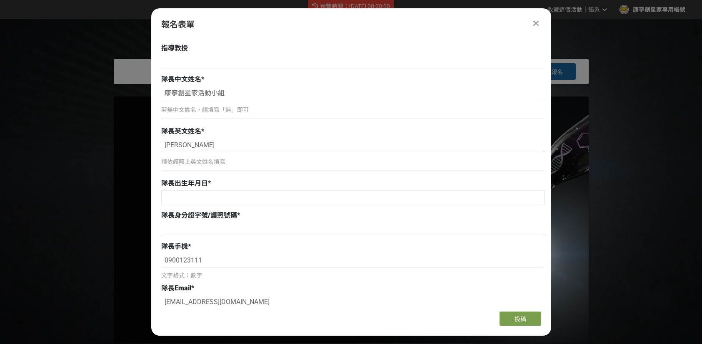
scroll to position [83, 0]
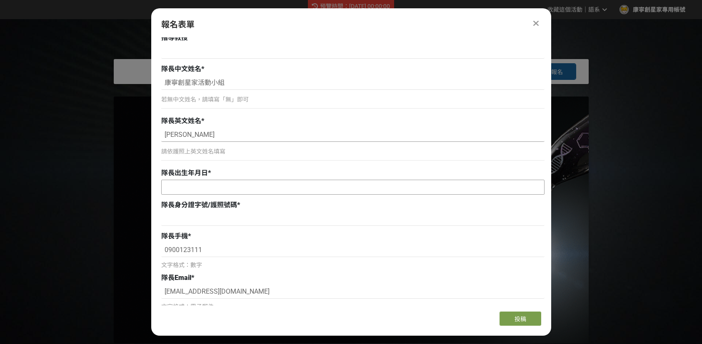
type input "[PERSON_NAME]"
click at [281, 187] on input "text" at bounding box center [353, 187] width 382 height 14
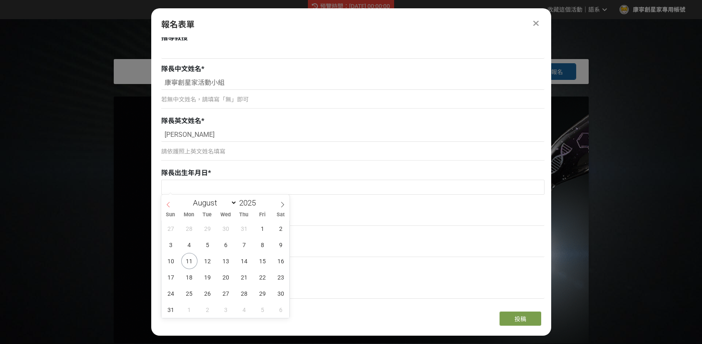
click at [170, 207] on icon at bounding box center [168, 205] width 6 height 6
select select "6"
click at [216, 256] on div "29 30 1 2 3 4 5 6 7 8 9 10 11 12 13 14 15 16 17 18 19 20 21 22 23 24 25 26 27 2…" at bounding box center [226, 269] width 128 height 97
click at [205, 245] on span "8" at bounding box center [208, 245] width 16 height 16
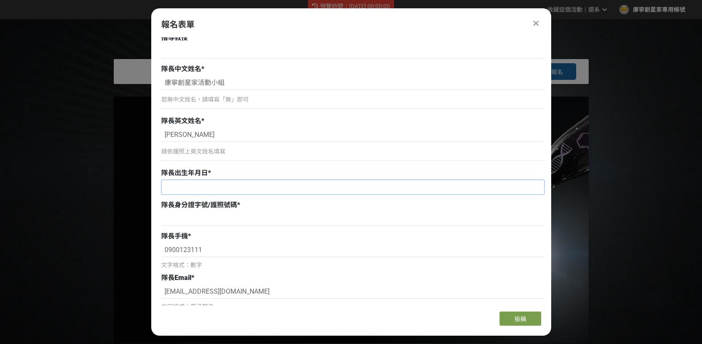
type input "[DATE]"
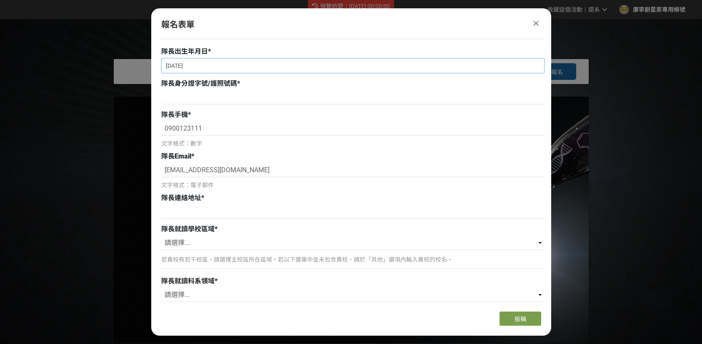
scroll to position [208, 0]
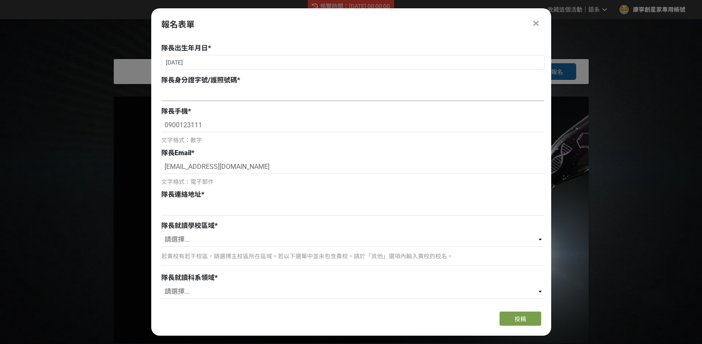
click at [237, 95] on input at bounding box center [352, 94] width 383 height 14
type input "f111111111"
click at [260, 210] on input at bounding box center [352, 209] width 383 height 14
type input "[STREET_ADDRESS]樓"
click at [253, 239] on select "請選擇... 北（台北、[GEOGRAPHIC_DATA]、桃園、新竹、[GEOGRAPHIC_DATA]） 中（台中、[GEOGRAPHIC_DATA]、南…" at bounding box center [352, 240] width 383 height 14
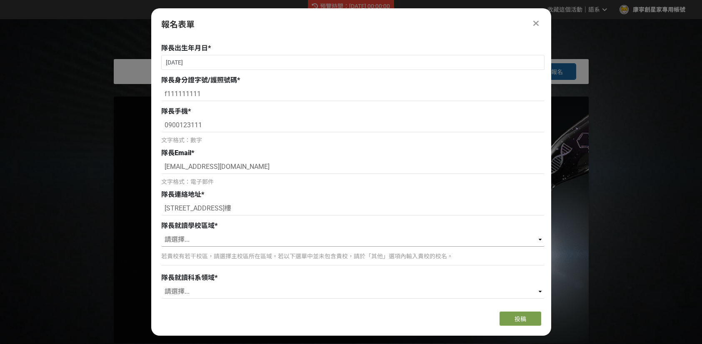
select select "北（台北、[GEOGRAPHIC_DATA]、桃園、新竹、[GEOGRAPHIC_DATA]）"
click at [161, 233] on select "請選擇... 北（台北、[GEOGRAPHIC_DATA]、桃園、新竹、[GEOGRAPHIC_DATA]） 中（台中、[GEOGRAPHIC_DATA]、南…" at bounding box center [352, 240] width 383 height 14
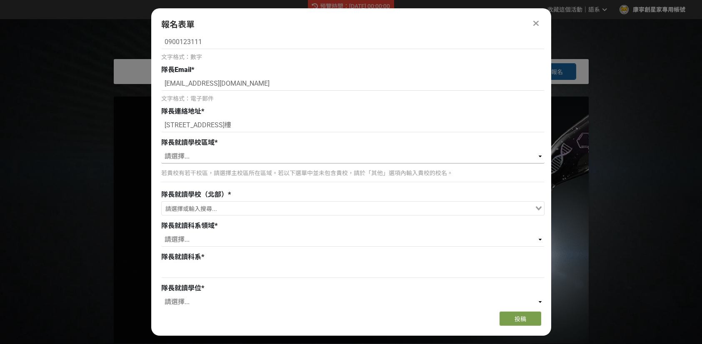
scroll to position [292, 0]
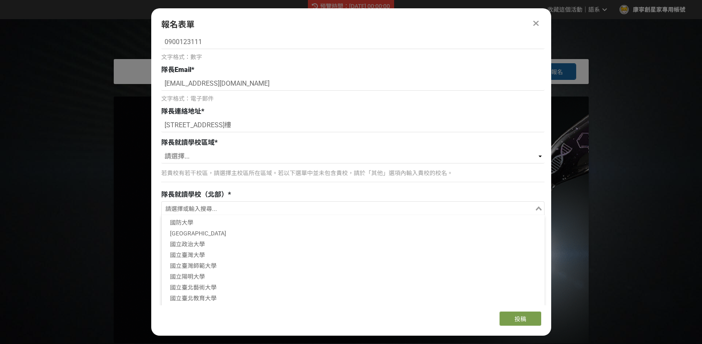
click at [313, 210] on input "Search for option" at bounding box center [347, 210] width 371 height 12
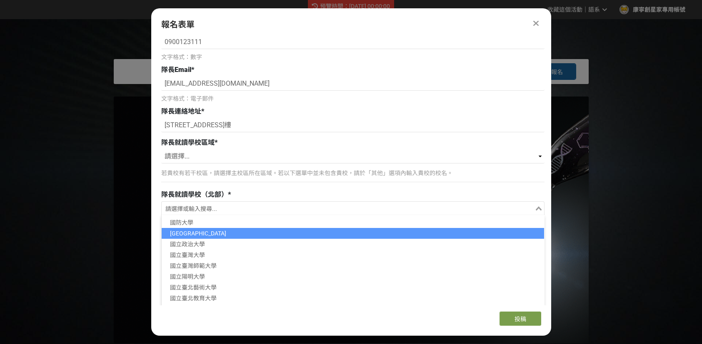
click at [293, 229] on li "[GEOGRAPHIC_DATA]" at bounding box center [353, 233] width 382 height 11
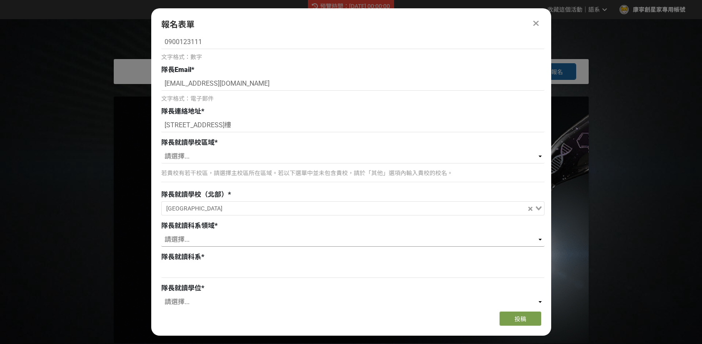
click at [289, 239] on select "請選擇... 藝術/設計領域 人文社會/教育領域 商管/法律領域 理/工/電機資訊領域 農/林/生科/醫藥衛生領域" at bounding box center [352, 240] width 383 height 14
select select "藝術/設計領域"
click at [161, 233] on select "請選擇... 藝術/設計領域 人文社會/教育領域 商管/法律領域 理/工/電機資訊領域 農/林/生科/醫藥衛生領域" at bounding box center [352, 240] width 383 height 14
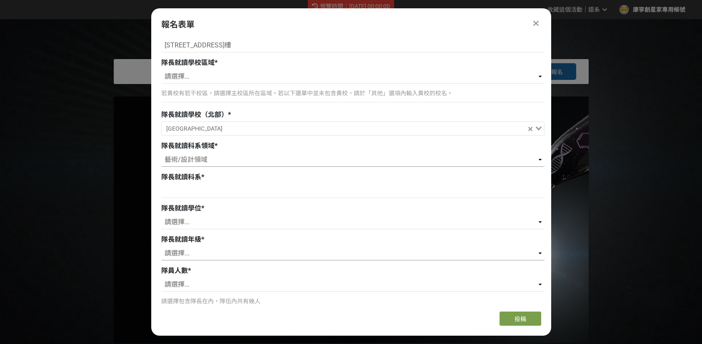
scroll to position [375, 0]
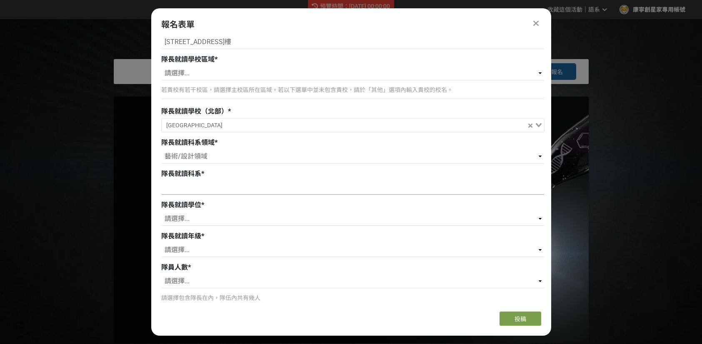
click at [281, 190] on input at bounding box center [352, 188] width 383 height 14
click at [250, 189] on input at bounding box center [352, 188] width 383 height 14
click at [298, 185] on input at bounding box center [352, 188] width 383 height 14
type input "111"
click at [286, 212] on select "請選擇... 學士 碩士 博士" at bounding box center [352, 219] width 383 height 14
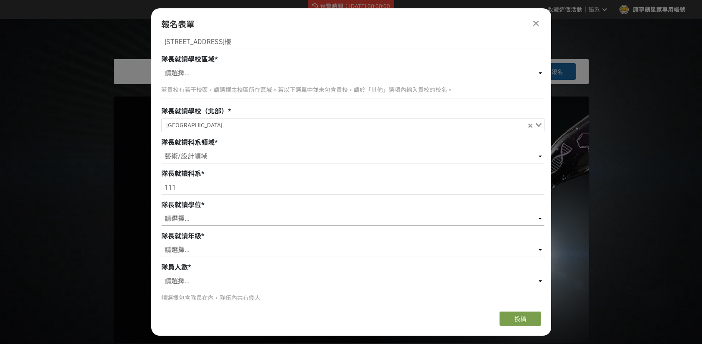
select select "學士"
click at [161, 212] on select "請選擇... 學士 碩士 博士" at bounding box center [352, 219] width 383 height 14
click at [280, 242] on div "隊長就讀年級 * 請選擇... 一年級 二年級 三年級 四年級 五年級 六年級 七年級" at bounding box center [352, 246] width 383 height 28
click at [279, 245] on select "請選擇... 一年級 二年級 三年級 四年級 五年級 六年級 七年級" at bounding box center [352, 250] width 383 height 14
select select "一年級"
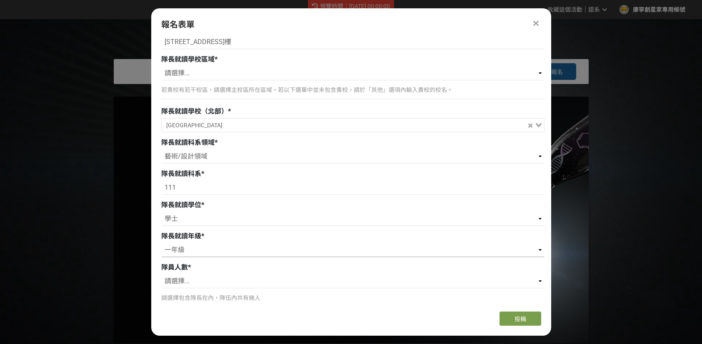
click at [161, 243] on select "請選擇... 一年級 二年級 三年級 四年級 五年級 六年級 七年級" at bounding box center [352, 250] width 383 height 14
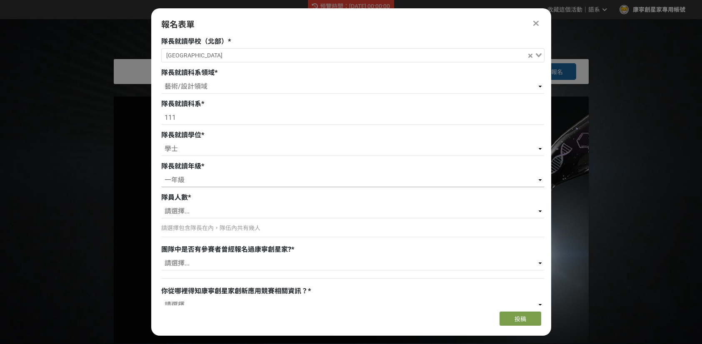
scroll to position [458, 0]
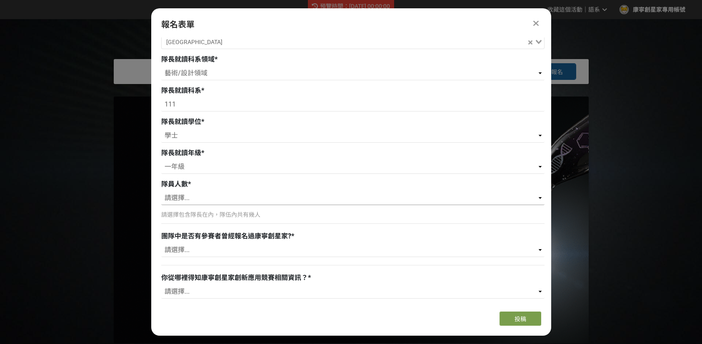
click at [247, 197] on select "請選擇... 1 2 3 4 5 6" at bounding box center [352, 198] width 383 height 14
select select "1"
click at [161, 191] on select "請選擇... 1 2 3 4 5 6" at bounding box center [352, 198] width 383 height 14
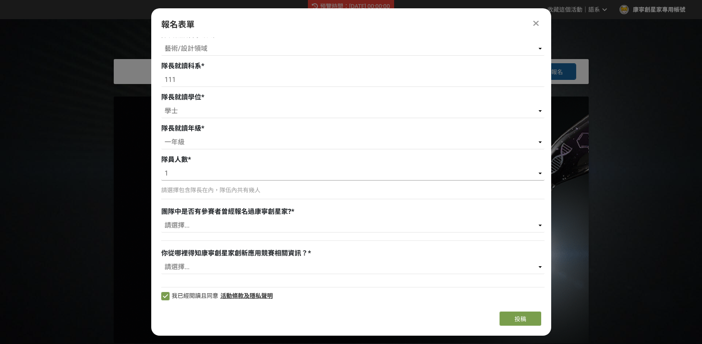
scroll to position [484, 0]
click at [234, 223] on select "請選擇... 有 沒有" at bounding box center [352, 225] width 383 height 14
select select "沒有"
click at [161, 218] on select "請選擇... 有 沒有" at bounding box center [352, 225] width 383 height 14
click at [223, 266] on select "請選擇... 競賽說明會 老師推薦 獎金獵人 康寧創星家粉絲專頁 社群廣告（FB、IG、Dcard） 同學 其他" at bounding box center [352, 267] width 383 height 14
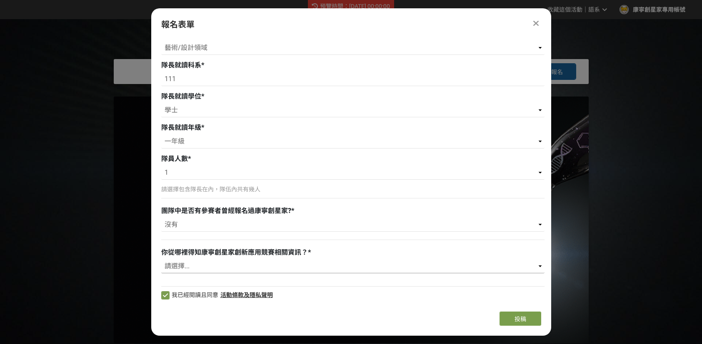
select select "康寧創星家粉絲專頁"
click at [161, 260] on select "請選擇... 競賽說明會 老師推薦 獎金獵人 康寧創星家粉絲專頁 社群廣告（FB、IG、Dcard） 同學 其他" at bounding box center [352, 267] width 383 height 14
click at [522, 326] on button "投稿" at bounding box center [520, 319] width 42 height 14
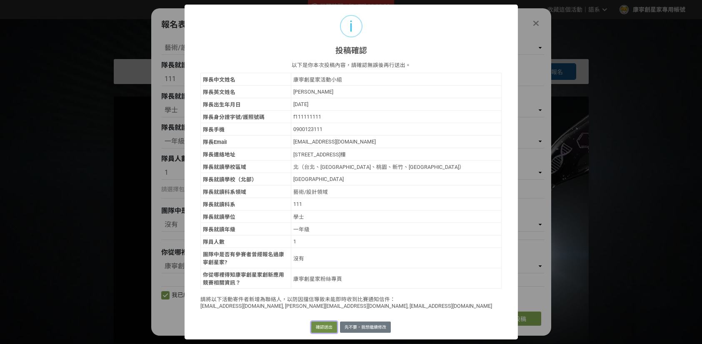
click at [328, 327] on button "確認送出" at bounding box center [324, 328] width 26 height 12
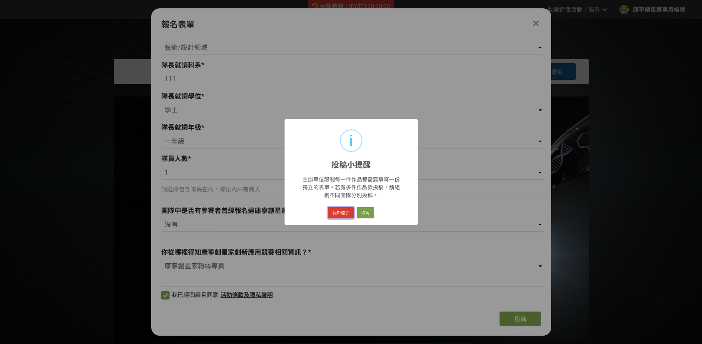
click at [346, 213] on button "我知道了" at bounding box center [341, 213] width 26 height 12
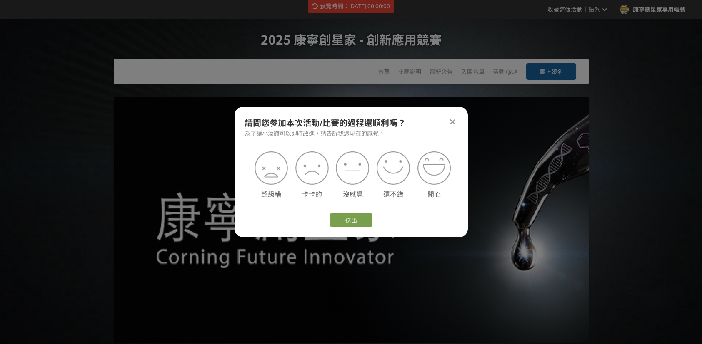
click at [454, 121] on icon at bounding box center [452, 122] width 5 height 8
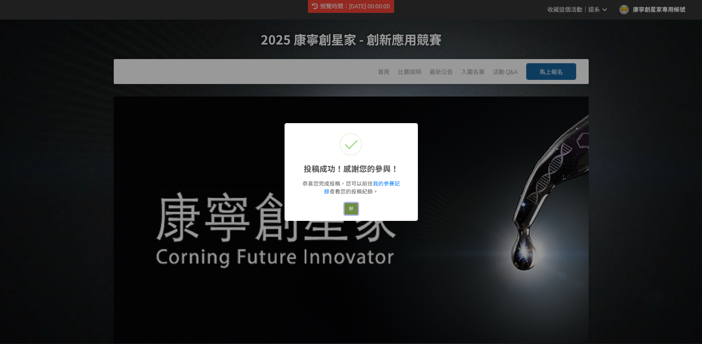
click at [351, 204] on button "好" at bounding box center [350, 209] width 13 height 12
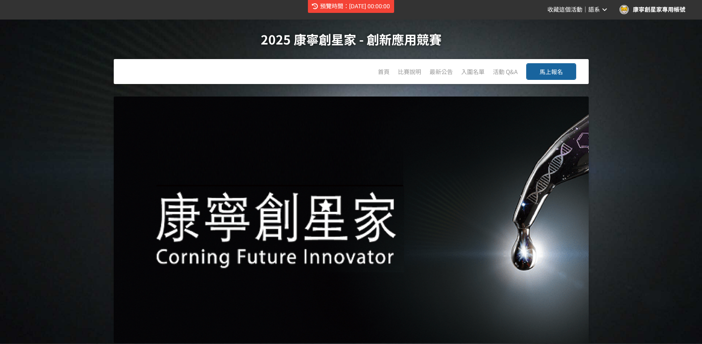
click at [554, 70] on span "馬上報名" at bounding box center [550, 71] width 23 height 8
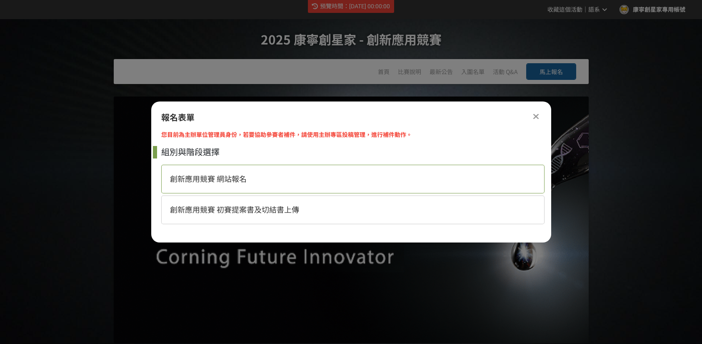
click at [457, 174] on div "創新應用競賽 網站報名" at bounding box center [352, 179] width 383 height 29
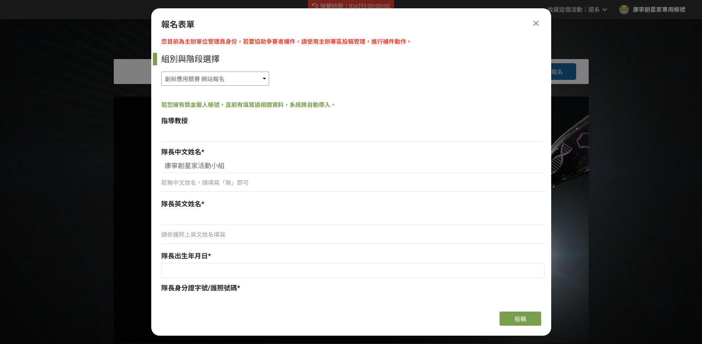
click at [235, 72] on select "創新應用競賽 網站報名 創新應用競賽 初賽提案書及切結書上傳" at bounding box center [215, 79] width 108 height 14
click at [161, 72] on select "創新應用競賽 網站報名 創新應用競賽 初賽提案書及切結書上傳" at bounding box center [215, 79] width 108 height 14
click at [240, 130] on input at bounding box center [352, 135] width 383 height 14
click at [536, 26] on icon at bounding box center [535, 23] width 5 height 8
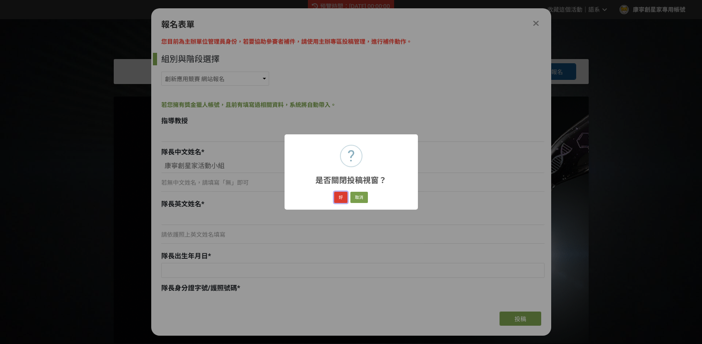
click at [343, 198] on button "好" at bounding box center [340, 198] width 13 height 12
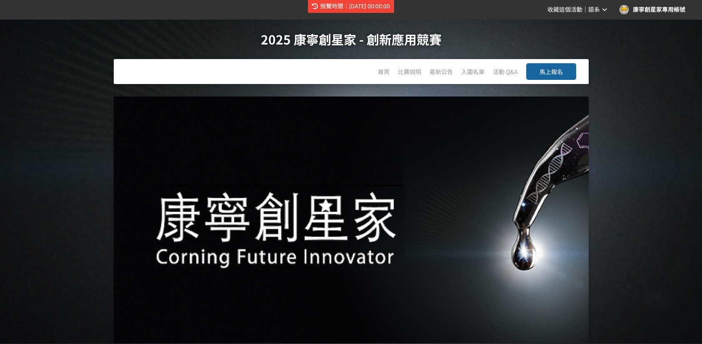
click at [616, 48] on h1 "2025 康寧創星家 - 創新應用競賽" at bounding box center [351, 39] width 669 height 40
drag, startPoint x: 25, startPoint y: 188, endPoint x: 74, endPoint y: 166, distance: 53.0
click at [564, 70] on button "馬上報名" at bounding box center [551, 71] width 50 height 17
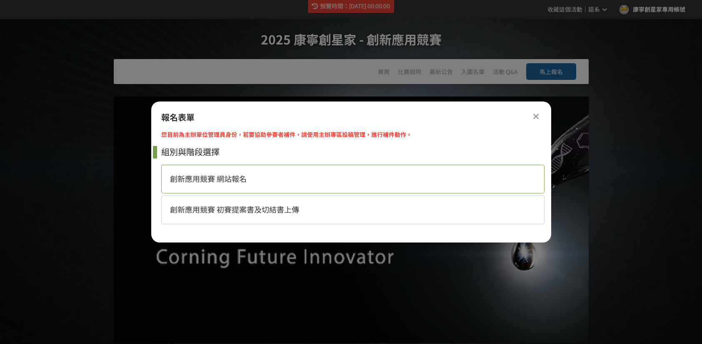
click at [474, 175] on div "創新應用競賽 網站報名" at bounding box center [352, 179] width 383 height 29
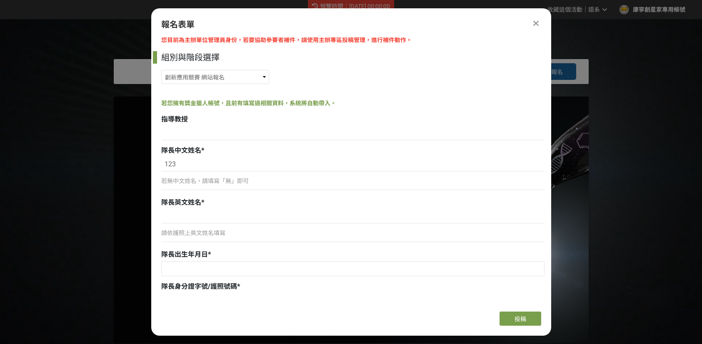
scroll to position [0, 0]
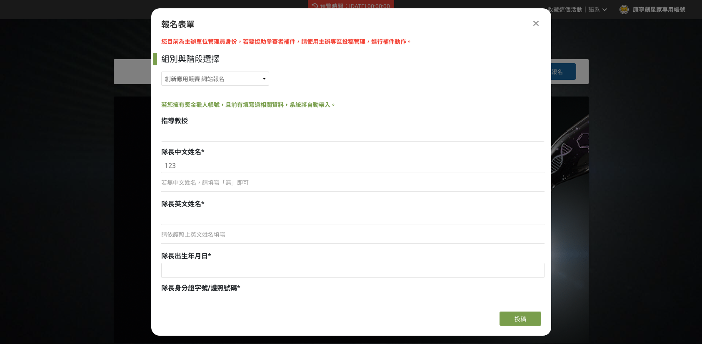
click at [537, 18] on div at bounding box center [536, 23] width 10 height 10
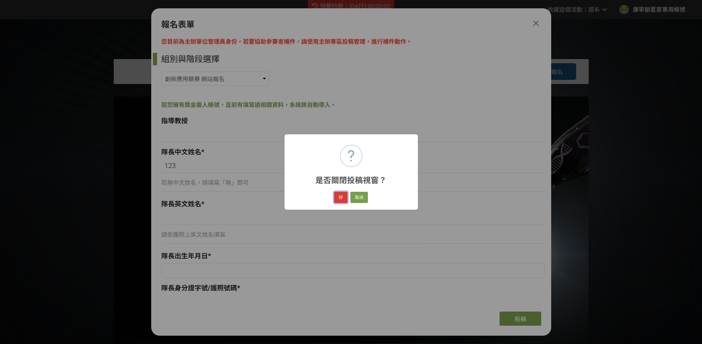
click at [339, 196] on button "好" at bounding box center [340, 198] width 13 height 12
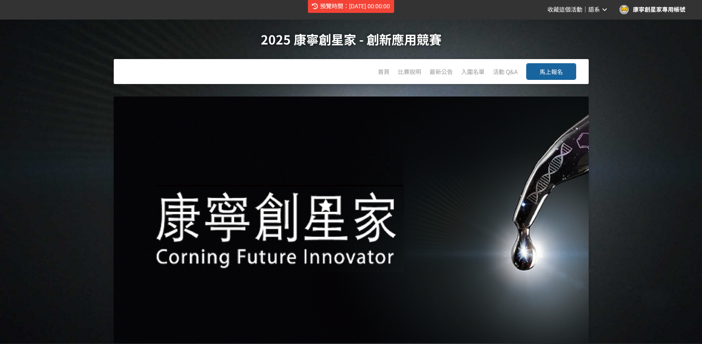
click at [533, 79] on button "馬上報名" at bounding box center [551, 71] width 50 height 17
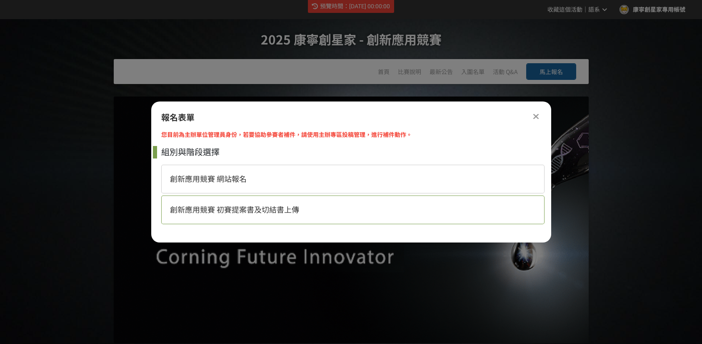
click at [393, 200] on div "創新應用競賽 初賽提案書及切結書上傳" at bounding box center [352, 210] width 383 height 29
select select "185329:185576"
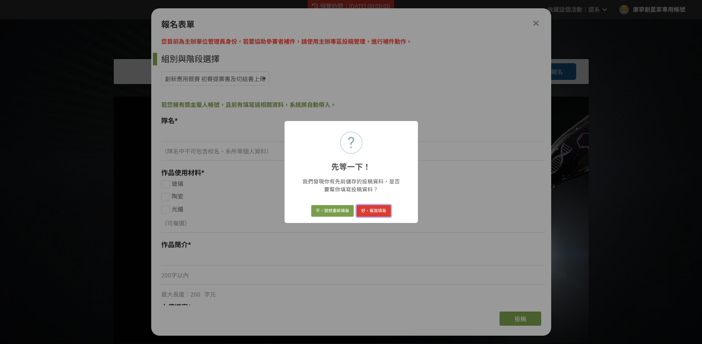
click at [375, 210] on button "好，幫我填寫" at bounding box center [374, 211] width 34 height 12
type input "測試隊名"
checkbox input "true"
type input "1111"
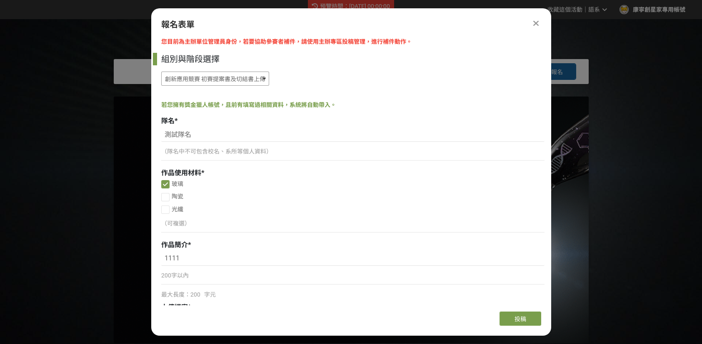
click at [260, 79] on select "創新應用競賽 網站報名 創新應用競賽 初賽提案書及切結書上傳" at bounding box center [215, 79] width 108 height 14
select select "185329:185575"
click at [161, 72] on select "創新應用競賽 網站報名 創新應用競賽 初賽提案書及切結書上傳" at bounding box center [215, 79] width 108 height 14
select select "北（台北、[GEOGRAPHIC_DATA]、桃園、新竹、[GEOGRAPHIC_DATA]）"
select select "藝術/設計領域"
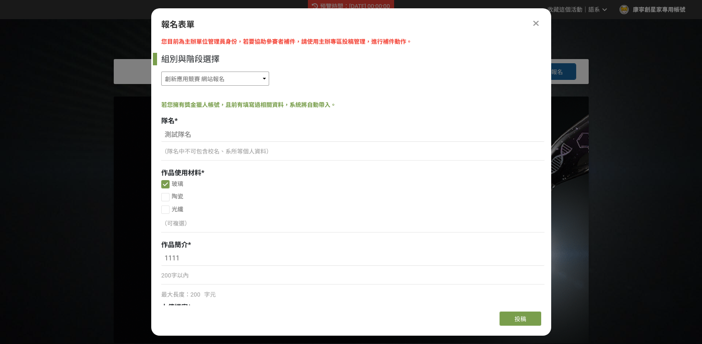
select select "學士"
select select "一年級"
select select "1"
select select "沒有"
select select "康寧創星家粉絲專頁"
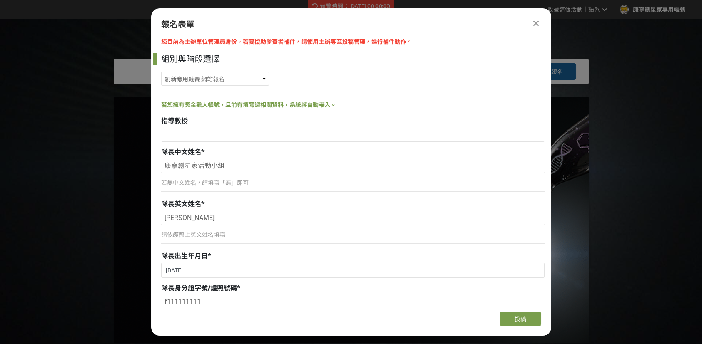
click at [532, 25] on div at bounding box center [536, 23] width 10 height 10
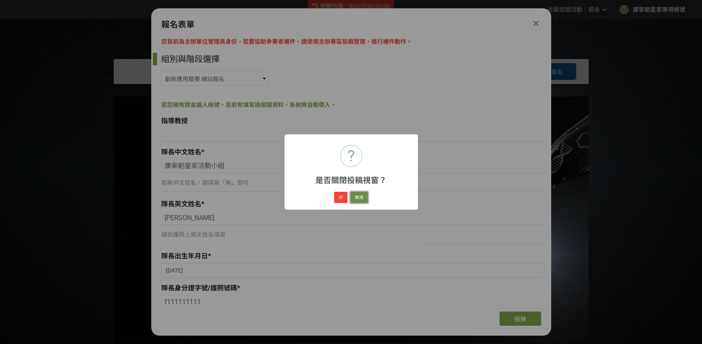
click at [361, 195] on button "取消" at bounding box center [358, 198] width 17 height 12
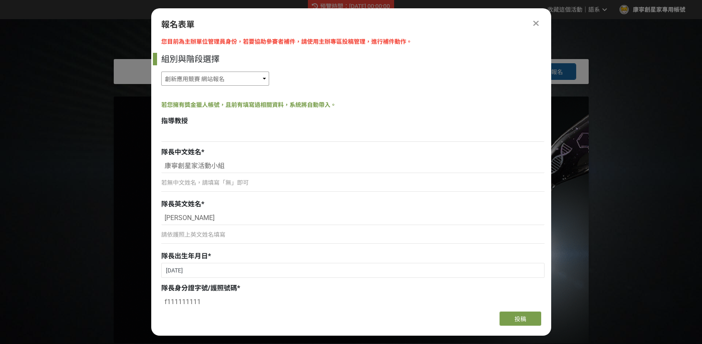
click at [254, 76] on select "創新應用競賽 網站報名 創新應用競賽 初賽提案書及切結書上傳" at bounding box center [215, 79] width 108 height 14
select select "185329:185576"
click at [161, 72] on select "創新應用競賽 網站報名 創新應用競賽 初賽提案書及切結書上傳" at bounding box center [215, 79] width 108 height 14
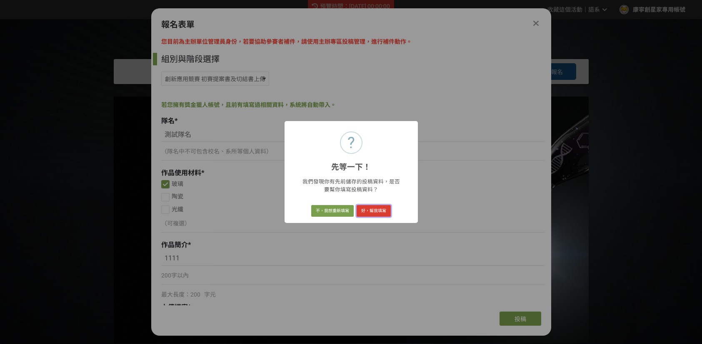
click at [358, 210] on button "好，幫我填寫" at bounding box center [374, 211] width 34 height 12
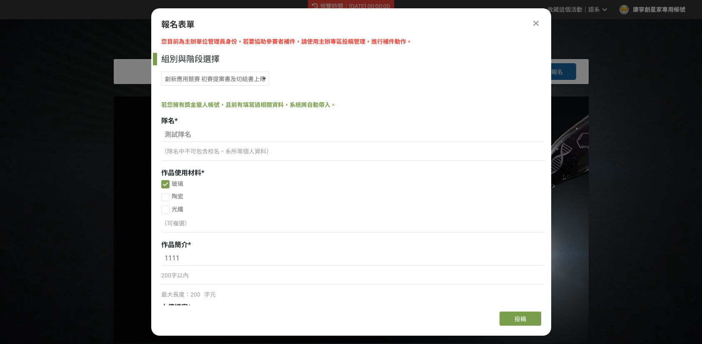
click at [539, 25] on div at bounding box center [536, 23] width 10 height 10
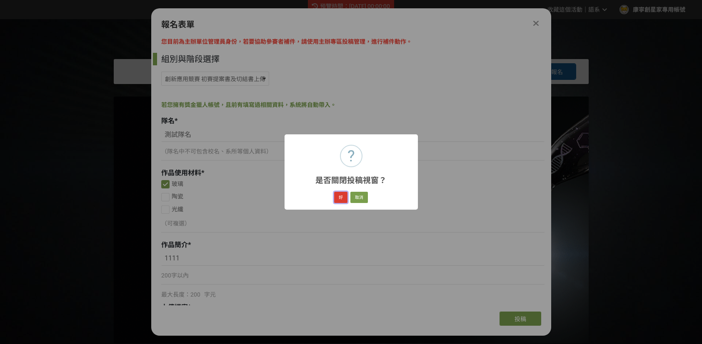
click at [338, 202] on button "好" at bounding box center [340, 198] width 13 height 12
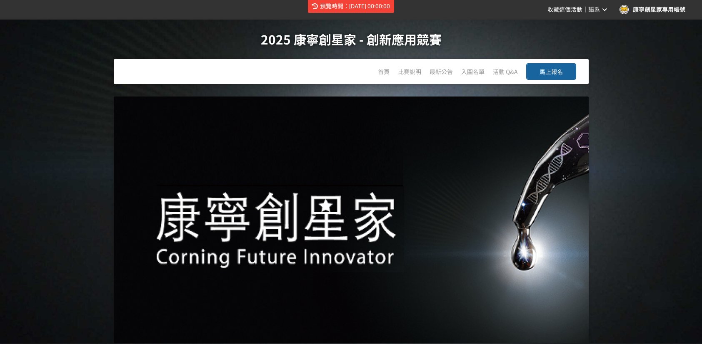
click at [559, 74] on span "馬上報名" at bounding box center [550, 71] width 23 height 8
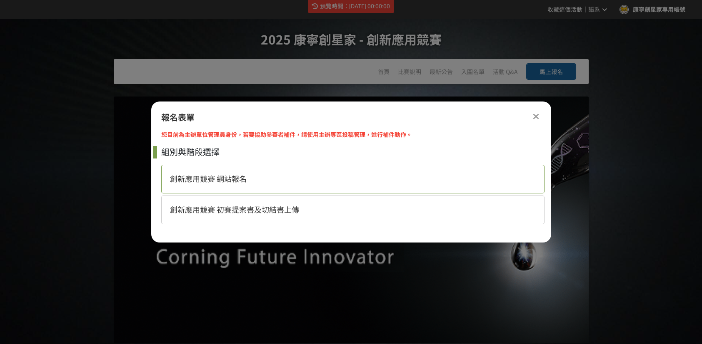
click at [374, 168] on div "創新應用競賽 網站報名" at bounding box center [352, 179] width 383 height 29
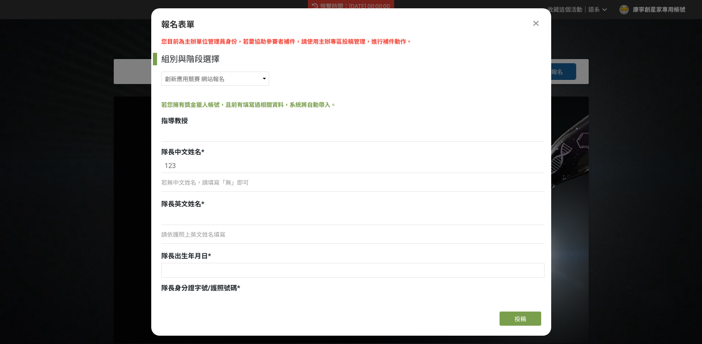
click at [383, 122] on div "指導教授" at bounding box center [352, 121] width 383 height 10
click at [531, 25] on div "報名表單 您目前為主辦單位管理員身份，若要協助參賽者補件，請使用主辦專區投稿管理，進行補件動作。 組別與階段選擇 創新應用競賽 網站報名 創新應用競賽 初賽提…" at bounding box center [351, 172] width 400 height 328
click at [534, 25] on icon at bounding box center [535, 23] width 5 height 8
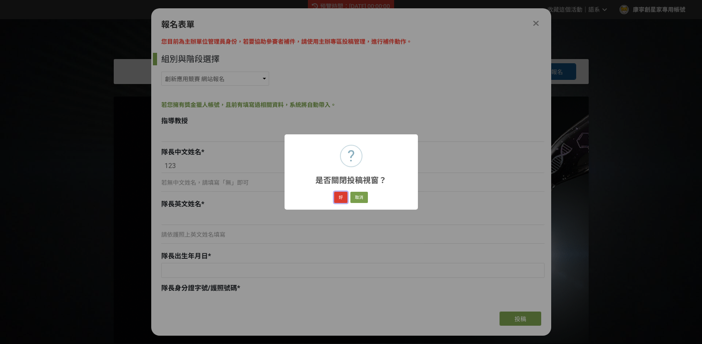
click at [339, 198] on button "好" at bounding box center [340, 198] width 13 height 12
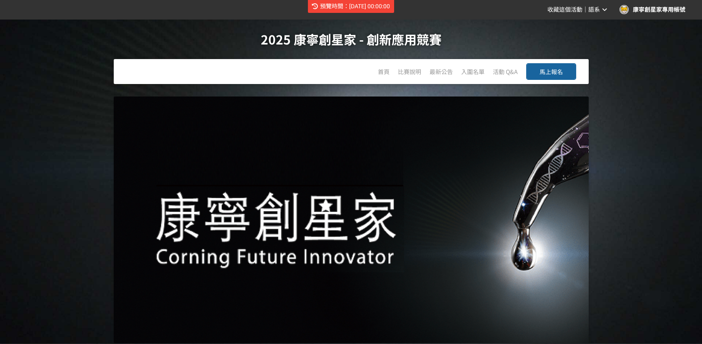
click at [552, 73] on span "馬上報名" at bounding box center [550, 71] width 23 height 8
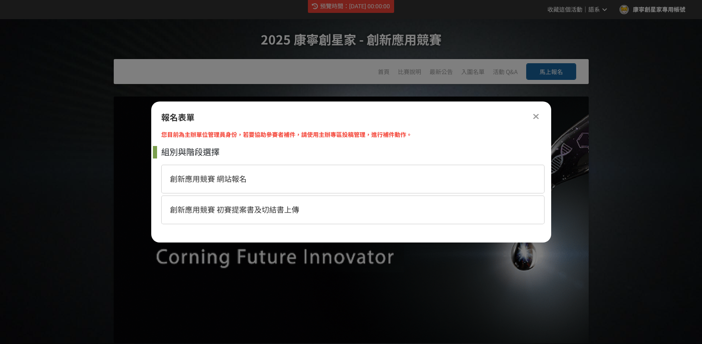
click at [264, 213] on span "創新應用競賽 初賽提案書及切結書上傳" at bounding box center [234, 210] width 129 height 9
select select "185329:185576"
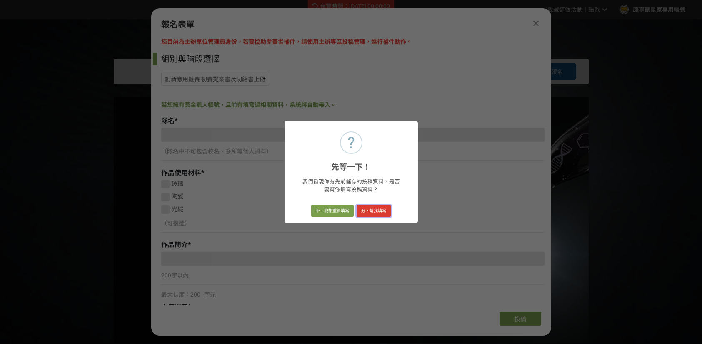
click at [362, 211] on button "好，幫我填寫" at bounding box center [374, 211] width 34 height 12
type input "測試隊名"
checkbox input "true"
type input "1111"
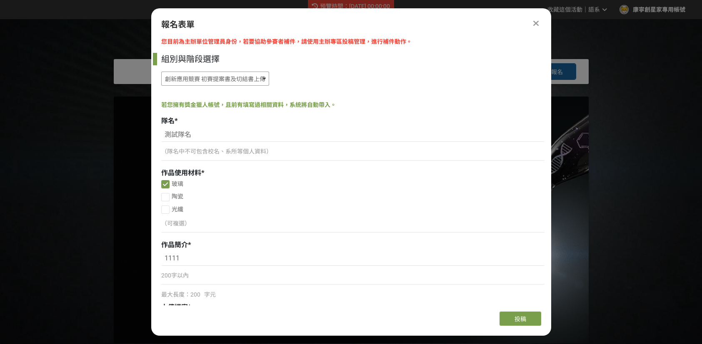
click at [259, 79] on select "創新應用競賽 網站報名 創新應用競賽 初賽提案書及切結書上傳" at bounding box center [215, 79] width 108 height 14
select select "185329:185575"
click at [161, 72] on select "創新應用競賽 網站報名 創新應用競賽 初賽提案書及切結書上傳" at bounding box center [215, 79] width 108 height 14
select select "北（台北、[GEOGRAPHIC_DATA]、桃園、新竹、[GEOGRAPHIC_DATA]）"
select select "藝術/設計領域"
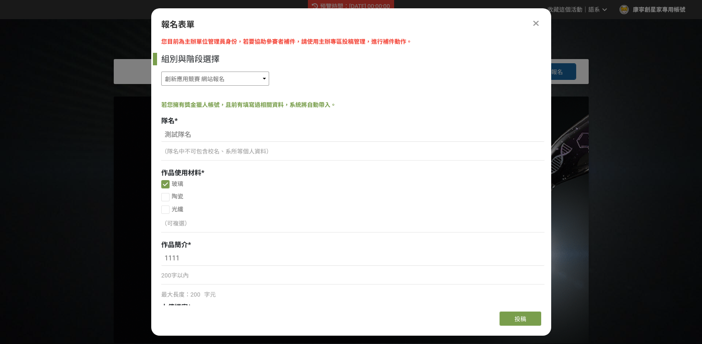
select select "學士"
select select "一年級"
select select "1"
select select "沒有"
select select "康寧創星家粉絲專頁"
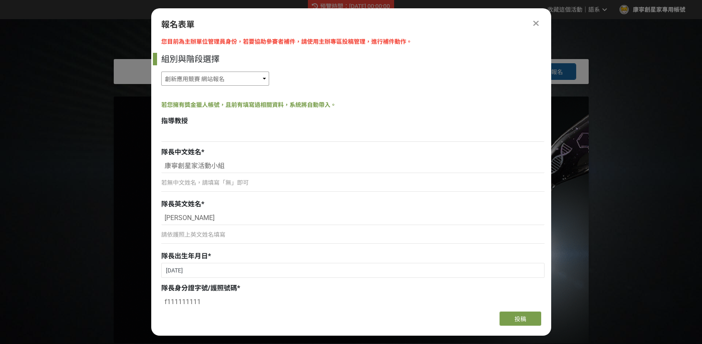
click at [256, 79] on select "創新應用競賽 網站報名 創新應用競賽 初賽提案書及切結書上傳" at bounding box center [215, 79] width 108 height 14
select select "185329:185576"
click at [161, 72] on select "創新應用競賽 網站報名 創新應用競賽 初賽提案書及切結書上傳" at bounding box center [215, 79] width 108 height 14
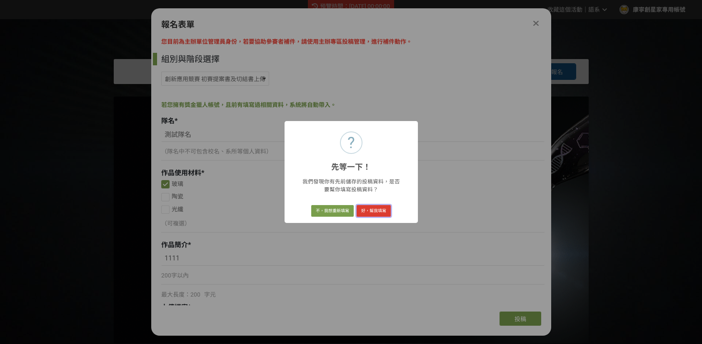
click at [362, 208] on button "好，幫我填寫" at bounding box center [374, 211] width 34 height 12
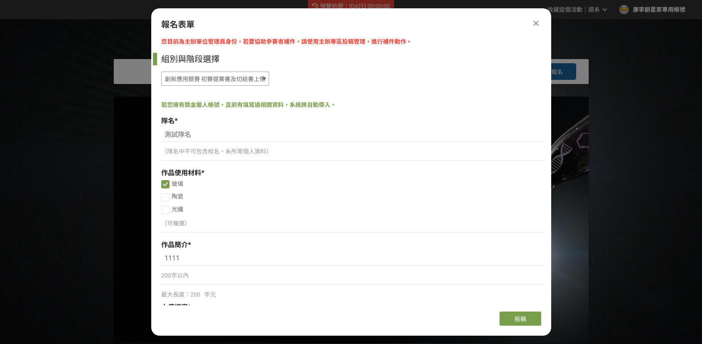
scroll to position [232, 0]
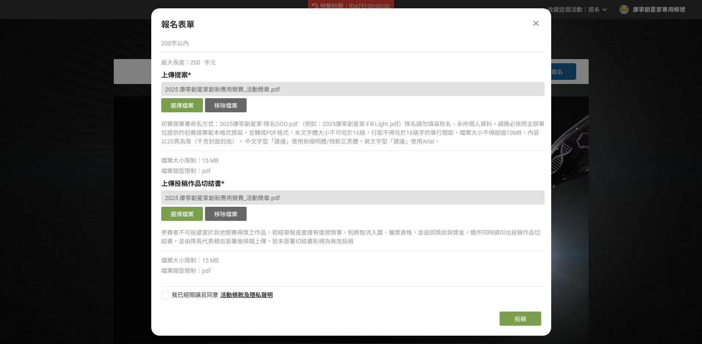
click at [484, 19] on div "報名表單" at bounding box center [351, 24] width 380 height 12
click at [168, 291] on label "我已經閱讀且同意" at bounding box center [189, 295] width 57 height 9
click at [167, 293] on input "我已經閱讀且同意" at bounding box center [164, 295] width 5 height 5
checkbox input "false"
click at [524, 318] on span "投稿" at bounding box center [520, 319] width 12 height 7
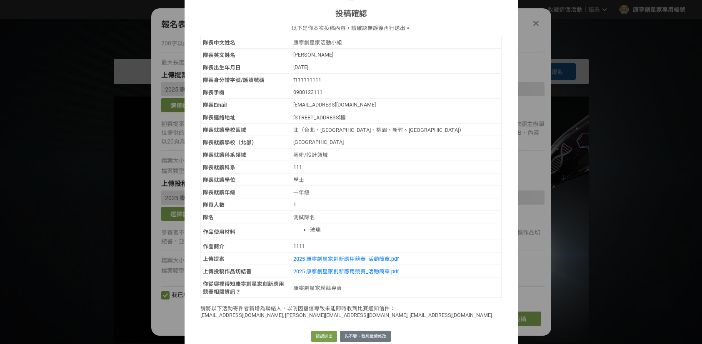
scroll to position [37, 0]
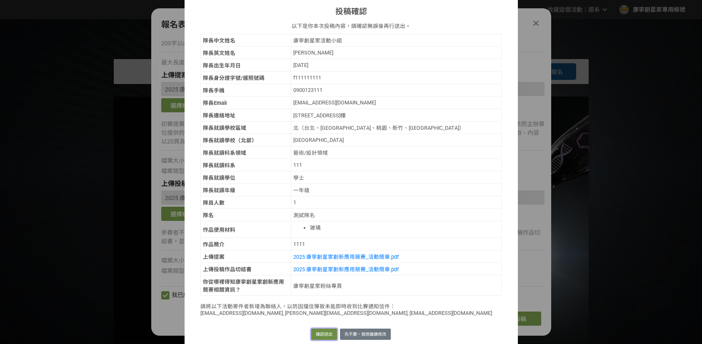
click at [322, 329] on button "確認送出" at bounding box center [324, 335] width 26 height 12
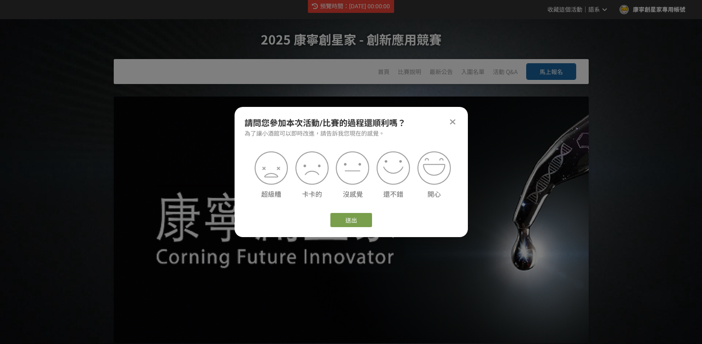
click at [450, 121] on icon at bounding box center [452, 122] width 5 height 8
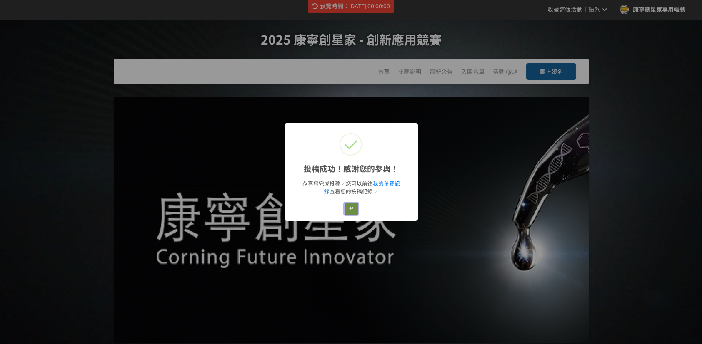
click at [351, 208] on button "好" at bounding box center [350, 209] width 13 height 12
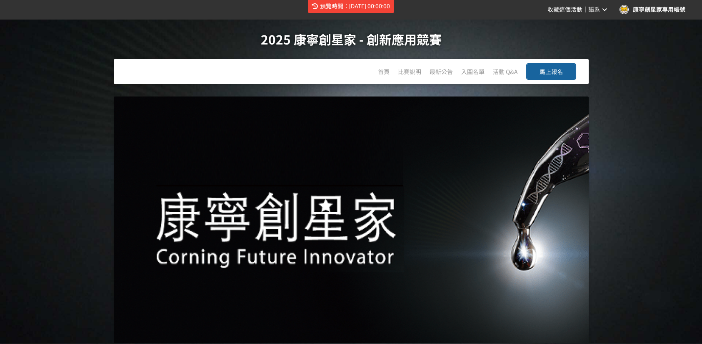
click at [554, 65] on button "馬上報名" at bounding box center [551, 71] width 50 height 17
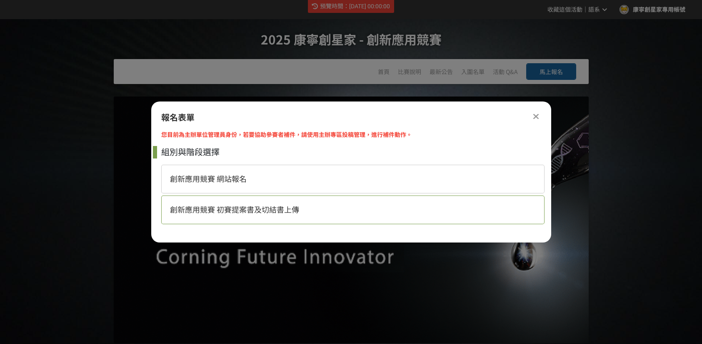
click at [247, 212] on span "創新應用競賽 初賽提案書及切結書上傳" at bounding box center [234, 210] width 129 height 9
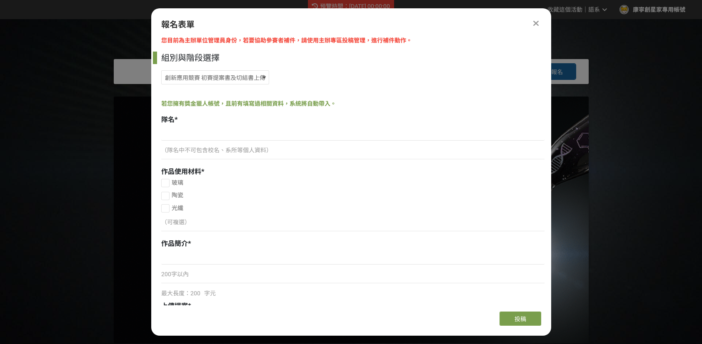
scroll to position [0, 0]
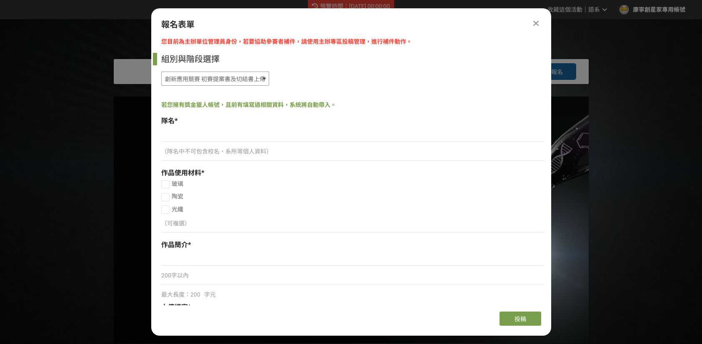
click at [255, 75] on select "創新應用競賽 網站報名 創新應用競賽 初賽提案書及切結書上傳" at bounding box center [215, 79] width 108 height 14
select select "185329:185575"
click at [161, 72] on select "創新應用競賽 網站報名 創新應用競賽 初賽提案書及切結書上傳" at bounding box center [215, 79] width 108 height 14
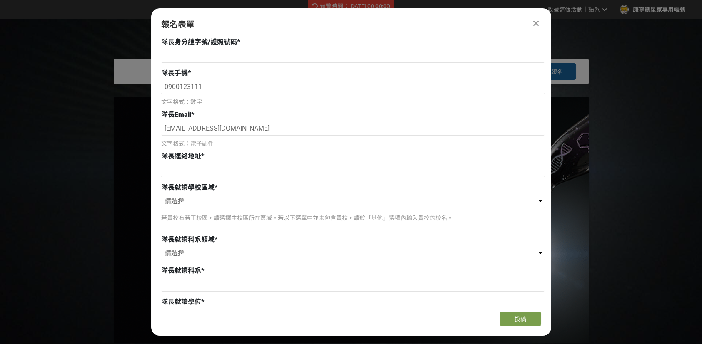
scroll to position [244, 0]
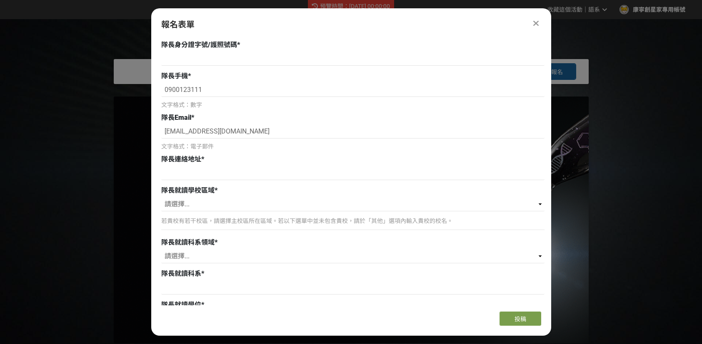
click at [535, 22] on icon at bounding box center [535, 23] width 5 height 8
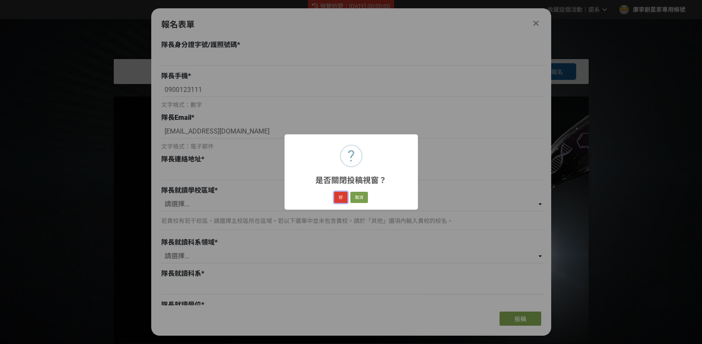
click at [341, 201] on button "好" at bounding box center [340, 198] width 13 height 12
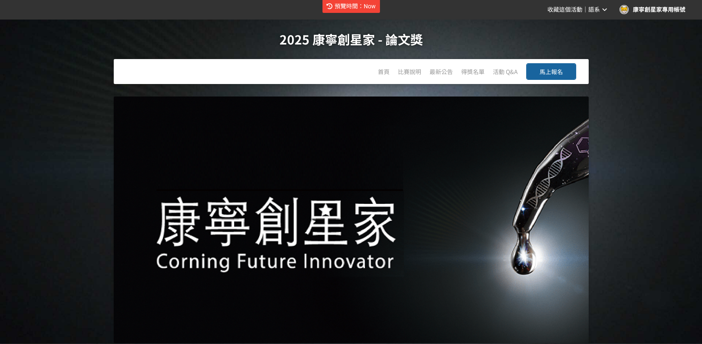
click at [372, 5] on span "預覽時間：Now" at bounding box center [354, 6] width 41 height 7
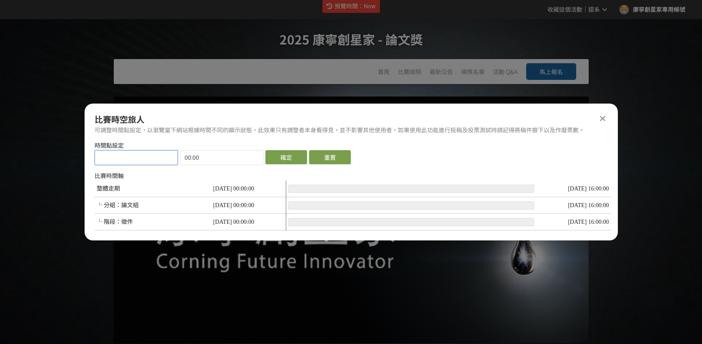
click at [148, 157] on input "text" at bounding box center [136, 158] width 82 height 14
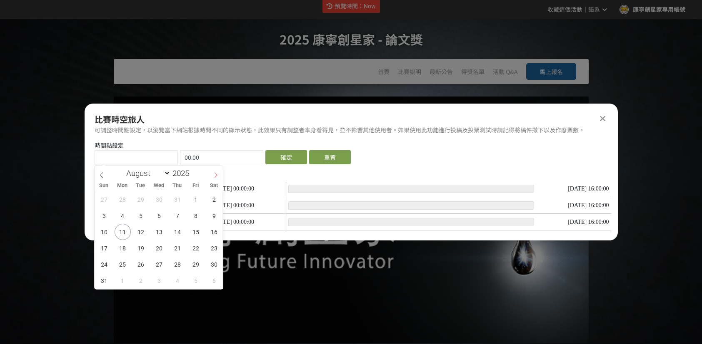
click at [212, 173] on span at bounding box center [216, 173] width 14 height 14
select select "8"
click at [162, 211] on span "10" at bounding box center [159, 216] width 16 height 16
type input "2025-09-10"
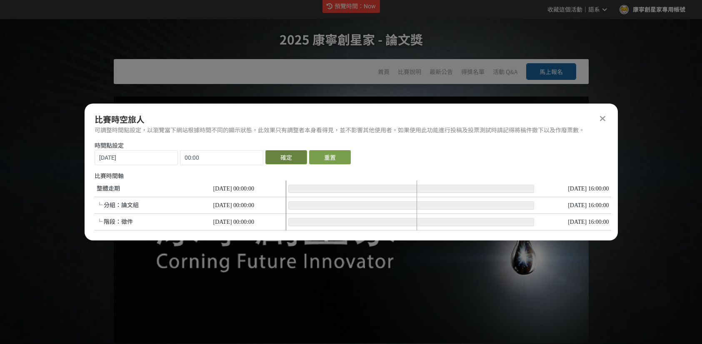
click at [284, 156] on button "確定" at bounding box center [286, 157] width 42 height 14
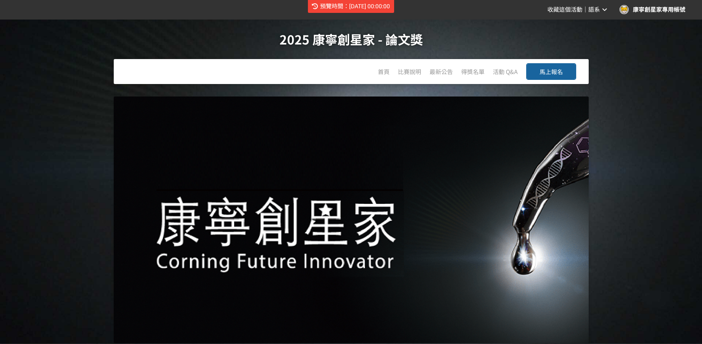
click at [559, 73] on span "馬上報名" at bounding box center [550, 71] width 23 height 8
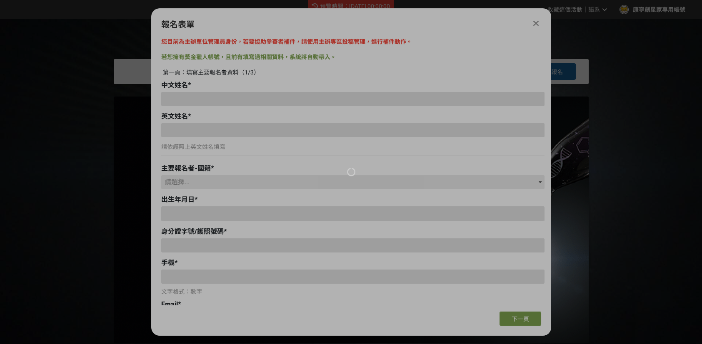
type input "康寧創星家活動小組"
type input "[EMAIL_ADDRESS][DOMAIN_NAME]"
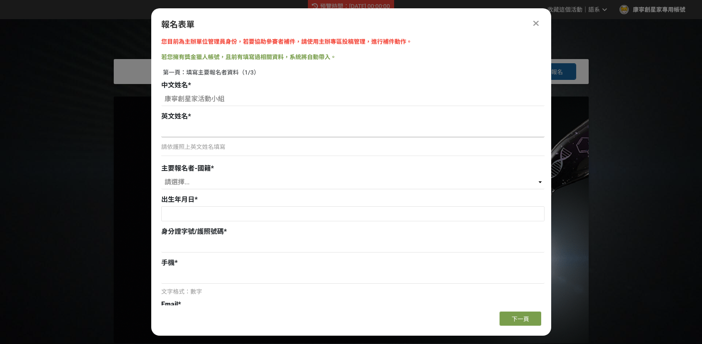
click at [217, 130] on input at bounding box center [352, 130] width 383 height 14
type input "ㄧ"
type input "LIU"
click at [260, 185] on select "請選擇... 臺灣 其他" at bounding box center [352, 182] width 383 height 14
select select "臺灣"
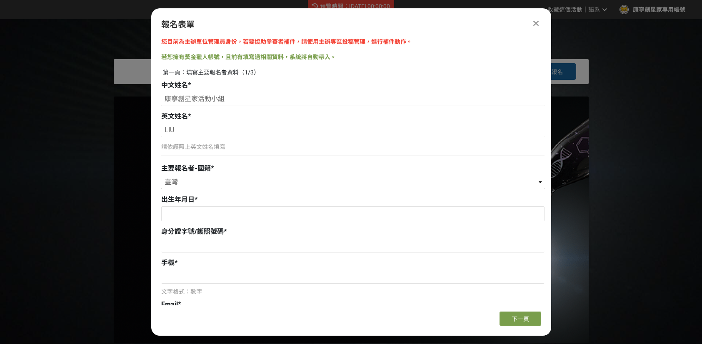
click at [161, 175] on select "請選擇... 臺灣 其他" at bounding box center [352, 182] width 383 height 14
click at [247, 210] on input "text" at bounding box center [353, 214] width 382 height 14
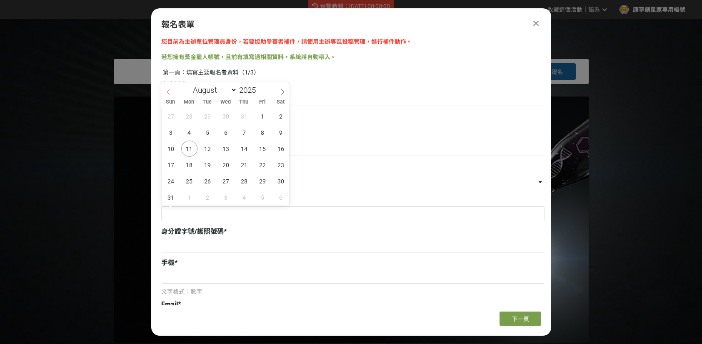
click at [173, 90] on span at bounding box center [168, 89] width 14 height 14
click at [172, 91] on span at bounding box center [168, 89] width 14 height 14
drag, startPoint x: 172, startPoint y: 91, endPoint x: 176, endPoint y: 101, distance: 10.7
click at [172, 93] on span at bounding box center [168, 89] width 14 height 14
select select "4"
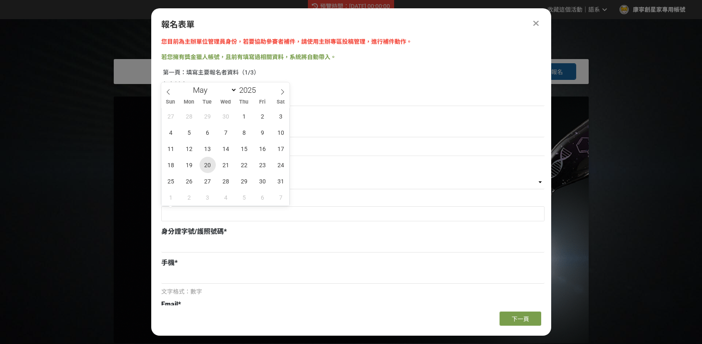
click at [207, 164] on span "20" at bounding box center [208, 165] width 16 height 16
type input "2025-05-20"
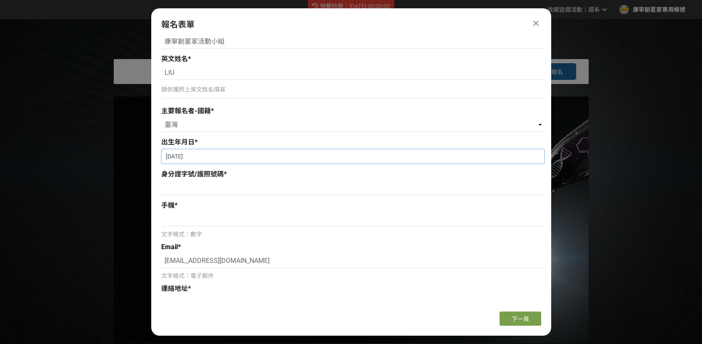
scroll to position [83, 0]
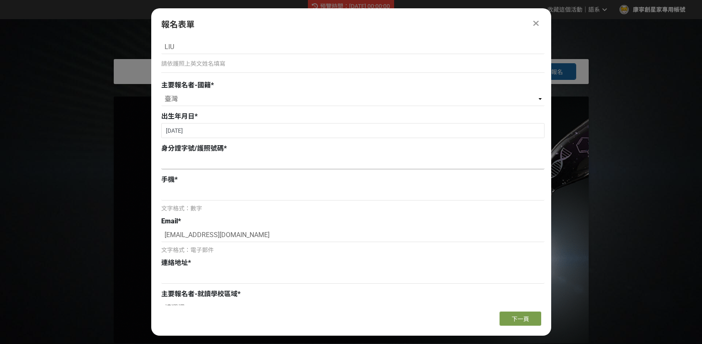
click at [235, 166] on input at bounding box center [352, 162] width 383 height 14
type input "f111111111"
click at [227, 189] on input at bounding box center [352, 194] width 383 height 14
type input "0911111111"
drag, startPoint x: 260, startPoint y: 233, endPoint x: 9, endPoint y: 220, distance: 251.1
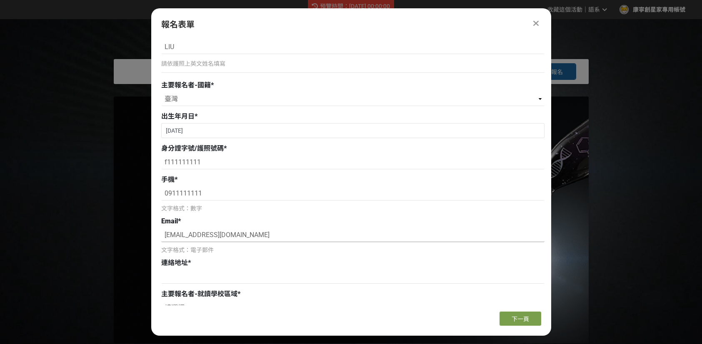
type input "[EMAIL_ADDRESS][DOMAIN_NAME]"
type input "士楷"
type input "[STREET_ADDRESS]樓"
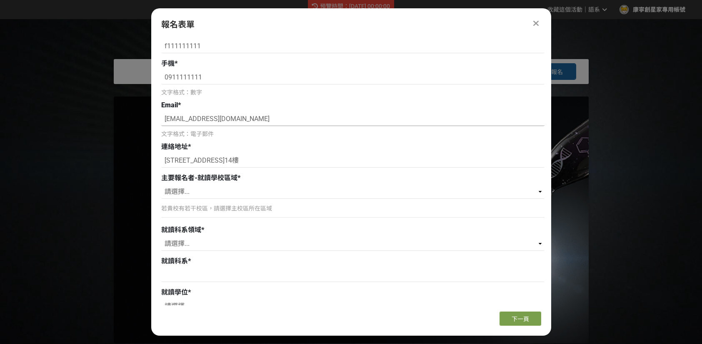
scroll to position [208, 0]
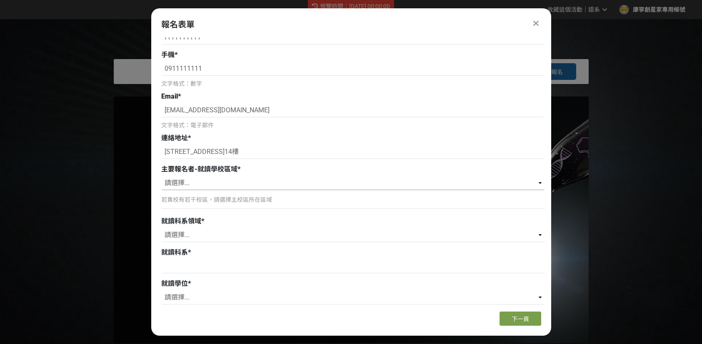
click at [263, 186] on select "請選擇... 北（台北、基隆、桃園、新竹、苗栗） 中（台中、彰化、南投、雲林） 南（嘉義、台南、高雄、屏東） 東（宜蘭、花蓮、台東） 離島（澎湖、金門）" at bounding box center [352, 183] width 383 height 14
click at [161, 176] on select "請選擇... 北（台北、基隆、桃園、新竹、苗栗） 中（台中、彰化、南投、雲林） 南（嘉義、台南、高雄、屏東） 東（宜蘭、花蓮、台東） 離島（澎湖、金門）" at bounding box center [352, 183] width 383 height 14
click at [262, 191] on div "請選擇... 北（台北、基隆、桃園、新竹、苗栗） 中（台中、彰化、南投、雲林） 南（嘉義、台南、高雄、屏東） 東（宜蘭、花蓮、台東） 離島（澎湖、金門） 若貴…" at bounding box center [352, 194] width 383 height 37
click at [266, 185] on select "請選擇... 北（台北、基隆、桃園、新竹、苗栗） 中（台中、彰化、南投、雲林） 南（嘉義、台南、高雄、屏東） 東（宜蘭、花蓮、台東） 離島（澎湖、金門）" at bounding box center [352, 183] width 383 height 14
select select "北（台北、[GEOGRAPHIC_DATA]、桃園、新竹、[GEOGRAPHIC_DATA]）"
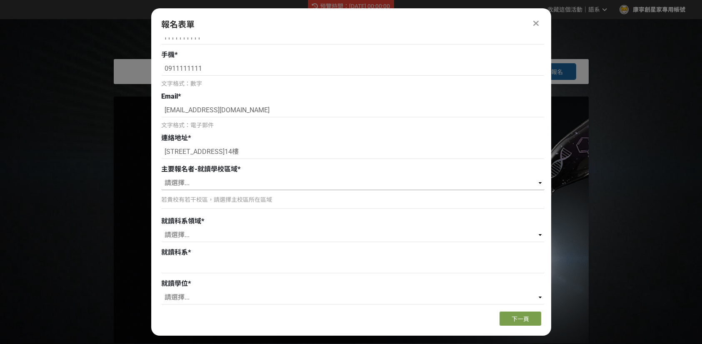
click at [161, 176] on select "請選擇... 北（台北、基隆、桃園、新竹、苗栗） 中（台中、彰化、南投、雲林） 南（嘉義、台南、高雄、屏東） 東（宜蘭、花蓮、台東） 離島（澎湖、金門）" at bounding box center [352, 183] width 383 height 14
click at [255, 235] on input "Search for option" at bounding box center [347, 236] width 371 height 12
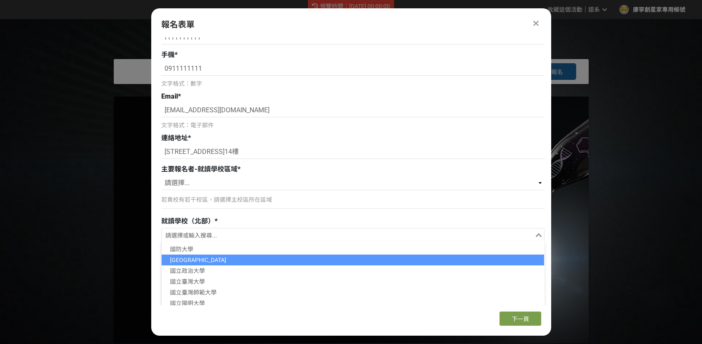
click at [247, 263] on li "[GEOGRAPHIC_DATA]" at bounding box center [353, 260] width 382 height 11
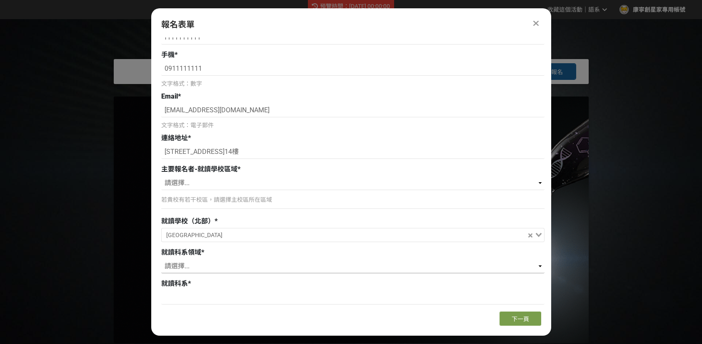
click at [247, 264] on select "請選擇... 藝術/設計領域 人文社會/教育領域 商管/法律領域 理/工/電機資訊領域 農/林/生科/醫藥衛生領域" at bounding box center [352, 267] width 383 height 14
select select "藝術/設計領域"
click at [161, 260] on select "請選擇... 藝術/設計領域 人文社會/教育領域 商管/法律領域 理/工/電機資訊領域 農/林/生科/醫藥衛生領域" at bounding box center [352, 267] width 383 height 14
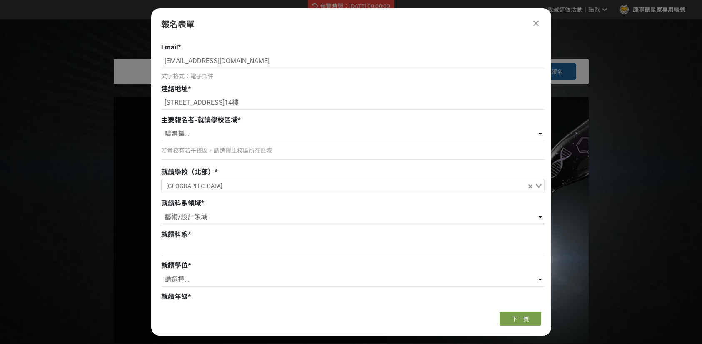
scroll to position [272, 0]
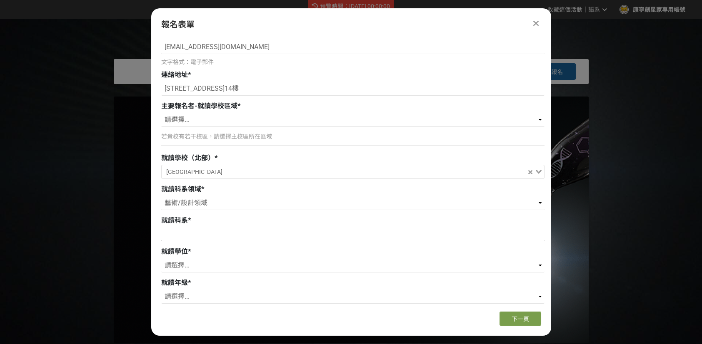
click at [239, 239] on input at bounding box center [352, 234] width 383 height 14
type input "111"
click at [250, 265] on select "請選擇... 學士 碩士 博士" at bounding box center [352, 266] width 383 height 14
select select "學士"
click at [161, 259] on select "請選擇... 學士 碩士 博士" at bounding box center [352, 266] width 383 height 14
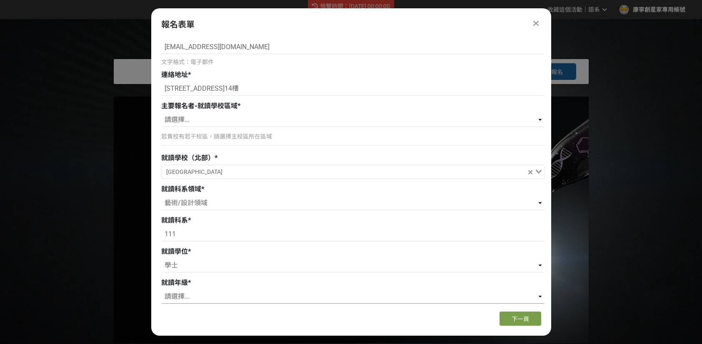
drag, startPoint x: 241, startPoint y: 292, endPoint x: 240, endPoint y: 297, distance: 5.9
click at [241, 292] on select "請選擇... 一年級 二年級 三年級 四年級 五年級 六年級 七年級 已畢業" at bounding box center [352, 297] width 383 height 14
select select "三年級"
click at [161, 290] on select "請選擇... 一年級 二年級 三年級 四年級 五年級 六年級 七年級 已畢業" at bounding box center [352, 297] width 383 height 14
click at [504, 317] on button "下一頁" at bounding box center [520, 319] width 42 height 14
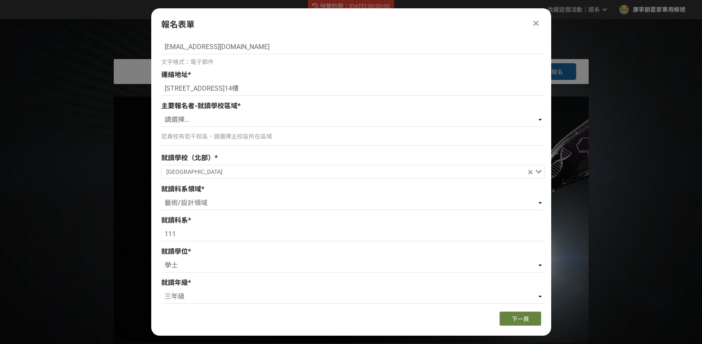
scroll to position [0, 0]
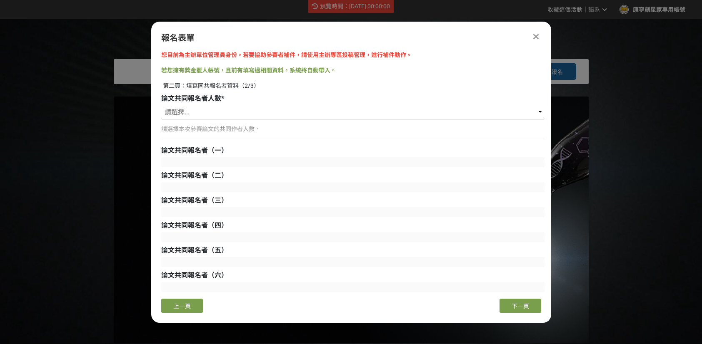
click at [270, 115] on select "請選擇... 無共同作者 1 2 3 4 5 6" at bounding box center [352, 112] width 383 height 14
select select "無共同作者"
click at [161, 105] on select "請選擇... 無共同作者 1 2 3 4 5 6" at bounding box center [352, 112] width 383 height 14
click at [511, 299] on button "下一頁" at bounding box center [520, 306] width 42 height 14
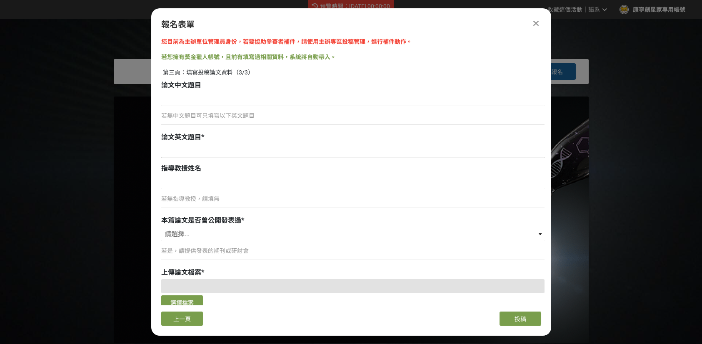
click at [349, 148] on input at bounding box center [352, 151] width 383 height 14
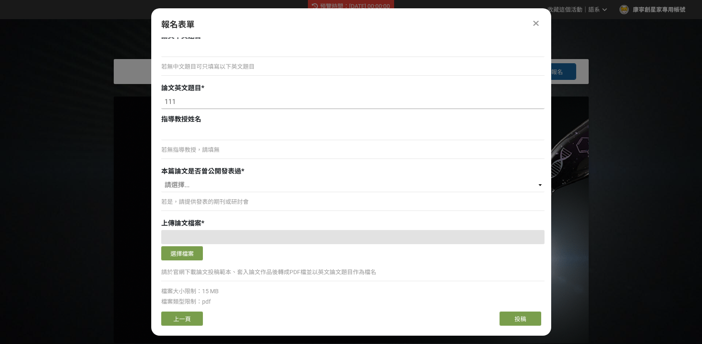
scroll to position [83, 0]
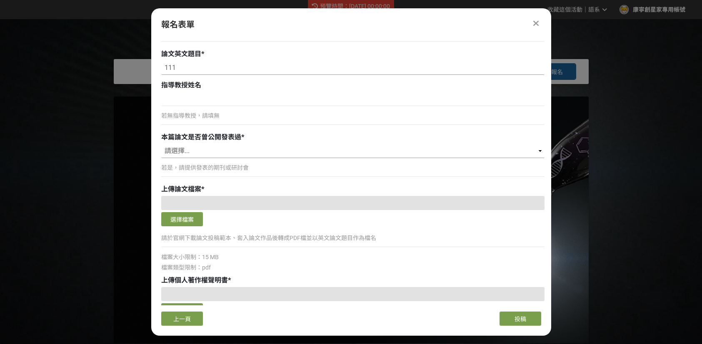
type input "111"
click at [330, 147] on select "請選擇... 是 (Yes) 否 (No)" at bounding box center [352, 151] width 383 height 14
select select "否 (No)"
click at [161, 144] on select "請選擇... 是 (Yes) 否 (No)" at bounding box center [352, 151] width 383 height 14
click at [197, 220] on button "選擇檔案" at bounding box center [182, 219] width 42 height 14
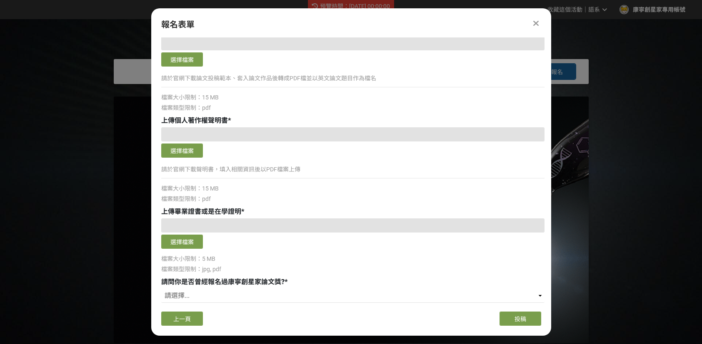
scroll to position [250, 0]
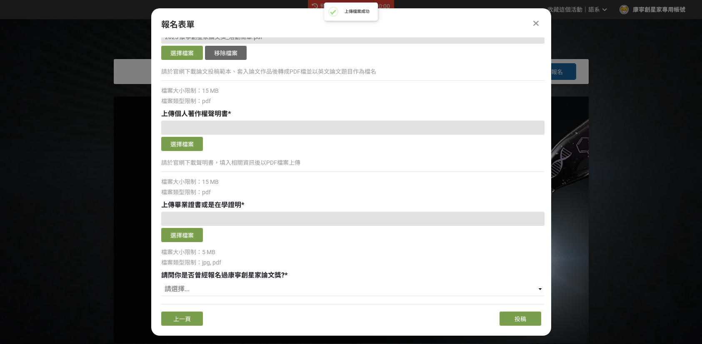
click at [183, 145] on button "選擇檔案" at bounding box center [182, 144] width 42 height 14
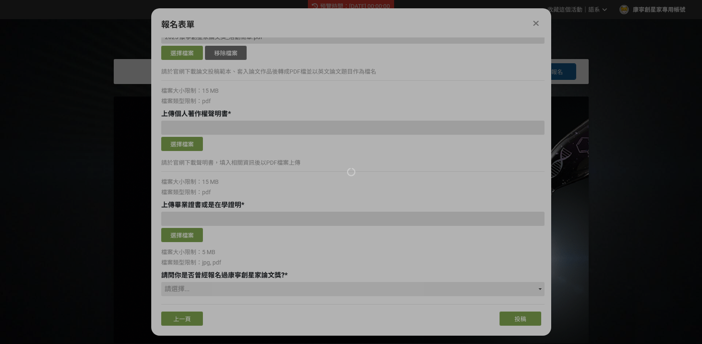
click at [193, 236] on div at bounding box center [351, 172] width 702 height 344
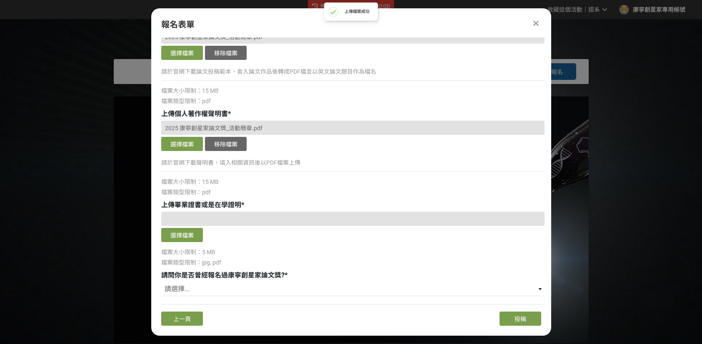
click at [195, 234] on button "選擇檔案" at bounding box center [182, 235] width 42 height 14
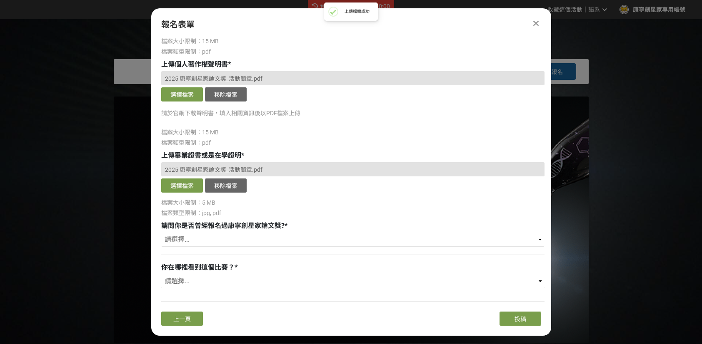
scroll to position [314, 0]
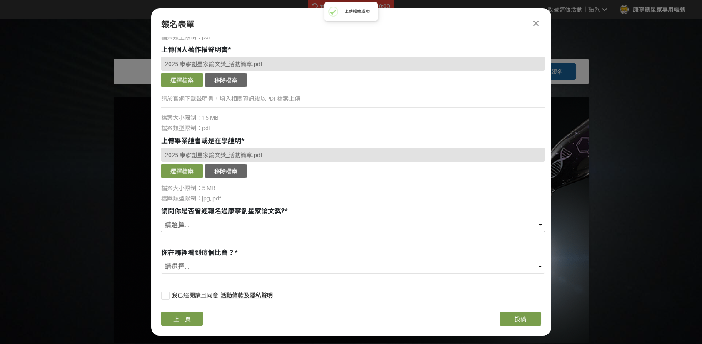
click at [226, 223] on select "請選擇... 是 否" at bounding box center [352, 225] width 383 height 14
select select "否"
click at [161, 218] on select "請選擇... 是 否" at bounding box center [352, 225] width 383 height 14
click at [224, 266] on select "請選擇... 競賽說明會 老師推薦 獎金獵人 康寧創星家粉絲專頁 FB/IG廣告 同學 其他" at bounding box center [352, 267] width 383 height 14
select select "FB/IG廣告"
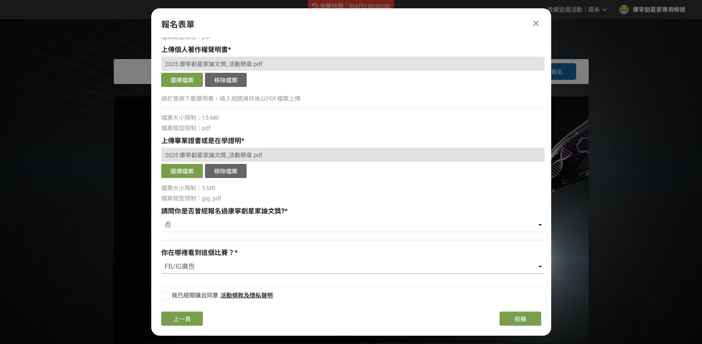
click at [161, 260] on select "請選擇... 競賽說明會 老師推薦 獎金獵人 康寧創星家粉絲專頁 FB/IG廣告 同學 其他" at bounding box center [352, 267] width 383 height 14
click at [164, 292] on div at bounding box center [165, 296] width 8 height 8
checkbox input "true"
click at [512, 317] on button "投稿" at bounding box center [520, 319] width 42 height 14
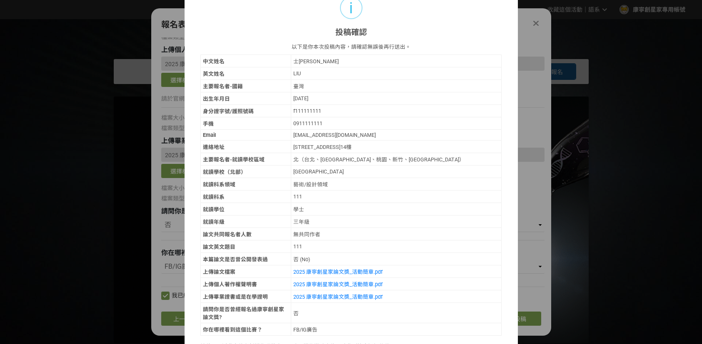
scroll to position [57, 0]
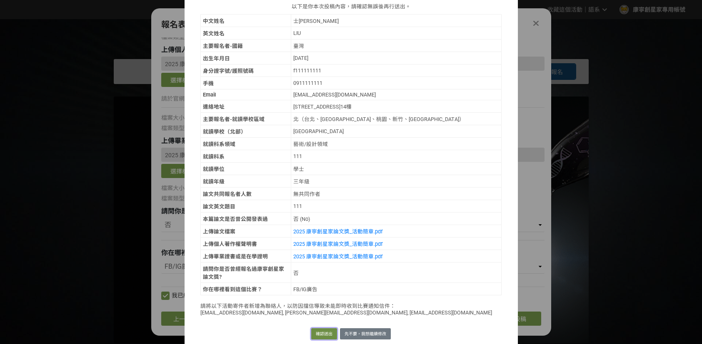
click at [327, 329] on button "確認送出" at bounding box center [324, 335] width 26 height 12
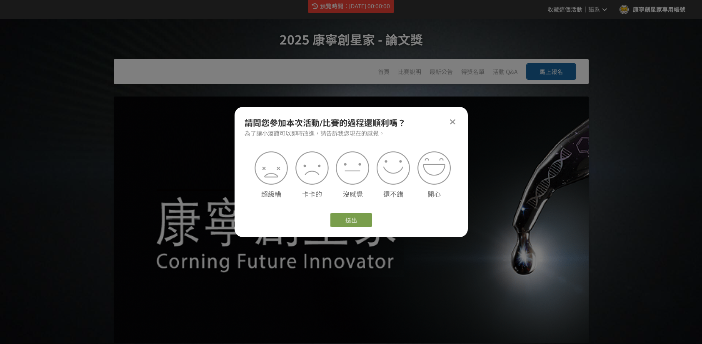
click at [457, 123] on div at bounding box center [453, 122] width 10 height 10
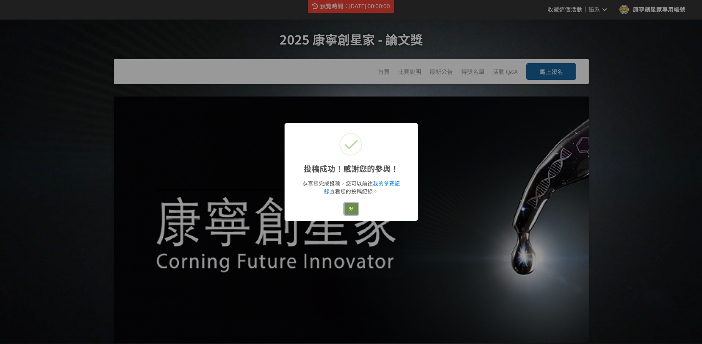
click at [348, 210] on button "好" at bounding box center [350, 209] width 13 height 12
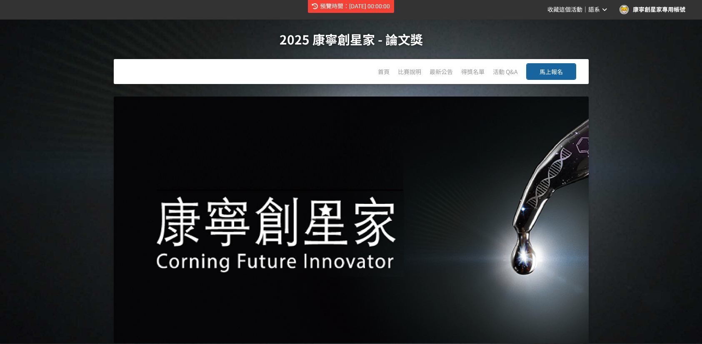
click at [564, 71] on button "馬上報名" at bounding box center [551, 71] width 50 height 17
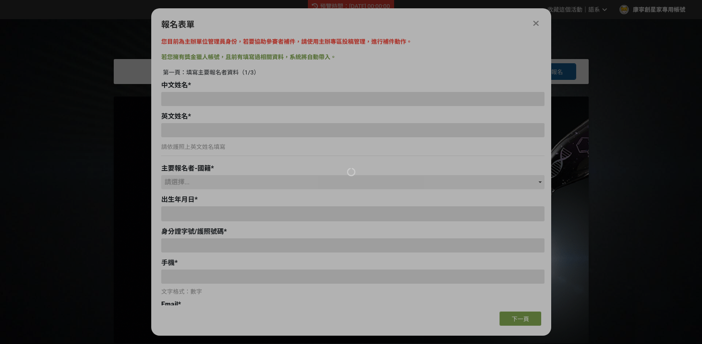
type input "士楷"
type input "0911111111"
type input "[EMAIL_ADDRESS][DOMAIN_NAME]"
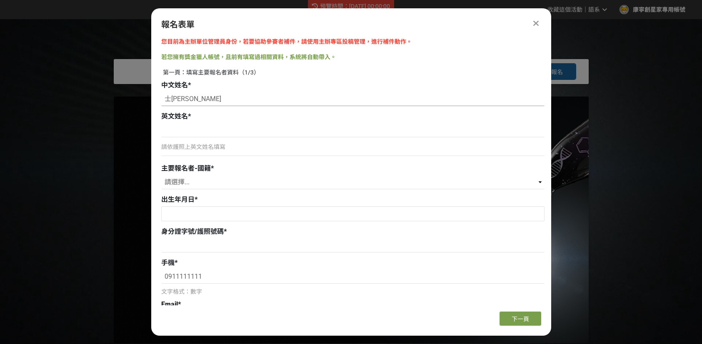
click at [248, 99] on input "士楷" at bounding box center [352, 99] width 383 height 14
click at [323, 131] on input at bounding box center [352, 130] width 383 height 14
type input "liu"
click at [288, 192] on div "第一頁：填寫主要報名者資料（1/3） 中文姓名 * 士楷 英文姓名 * liu 請依護照上英文姓名填寫 主要報名者-國籍 * 請選擇... 臺灣 其他 出生年…" at bounding box center [352, 218] width 383 height 301
click at [289, 184] on select "請選擇... 臺灣 其他" at bounding box center [352, 182] width 383 height 14
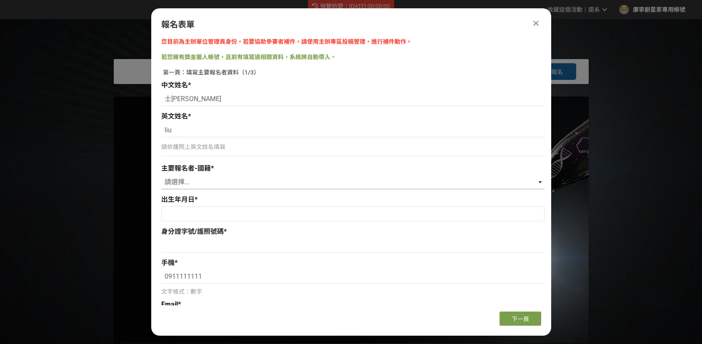
select select "臺灣"
click at [161, 175] on select "請選擇... 臺灣 其他" at bounding box center [352, 182] width 383 height 14
click at [276, 214] on input "text" at bounding box center [353, 214] width 382 height 14
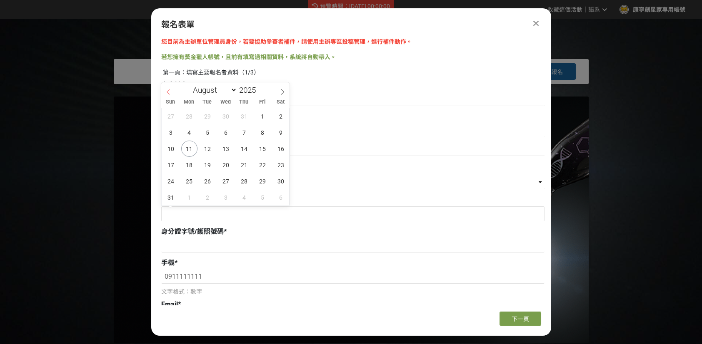
click at [173, 91] on span at bounding box center [168, 89] width 14 height 14
select select "5"
click at [199, 135] on div "1 2 3 4 5 6 7 8 9 10 11 12 13 14 15 16 17 18 19 20 21 22 23 24 25 26 27 28 29 3…" at bounding box center [226, 156] width 128 height 97
click at [203, 137] on span "10" at bounding box center [208, 133] width 16 height 16
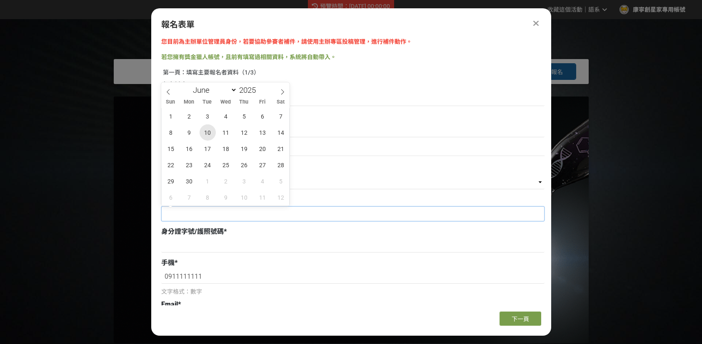
type input "2025-06-10"
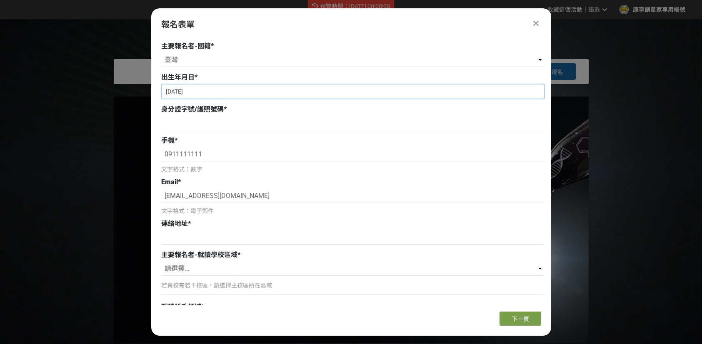
scroll to position [125, 0]
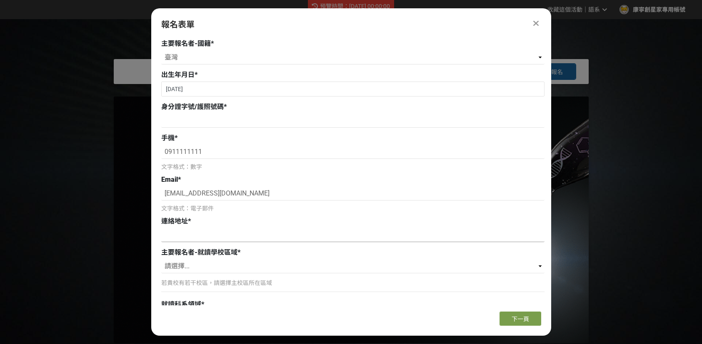
click at [280, 235] on input at bounding box center [352, 235] width 383 height 14
type input "[STREET_ADDRESS]樓"
click at [340, 18] on div "報名表單" at bounding box center [351, 24] width 380 height 12
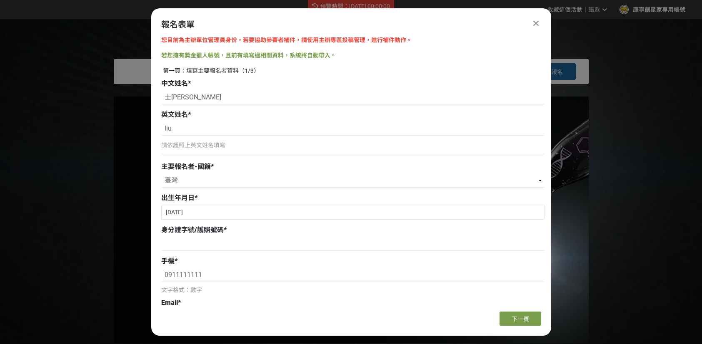
scroll to position [0, 0]
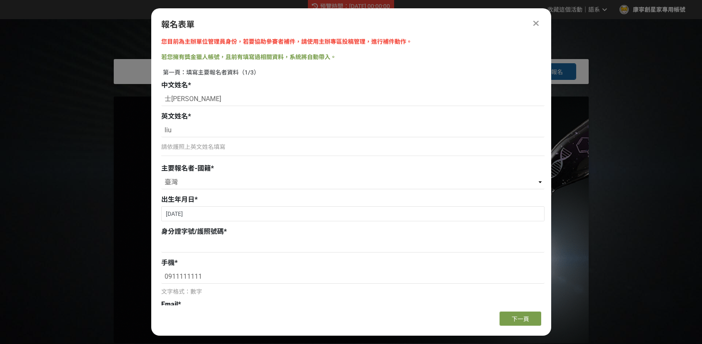
click at [536, 21] on icon at bounding box center [535, 23] width 5 height 8
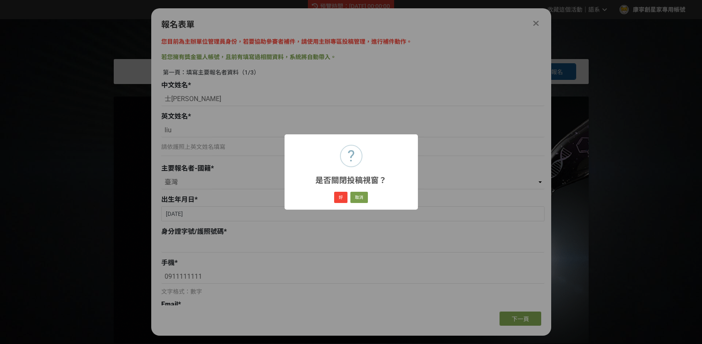
click at [624, 201] on div "? 是否關閉投稿視窗？ × 好 取消" at bounding box center [351, 172] width 702 height 344
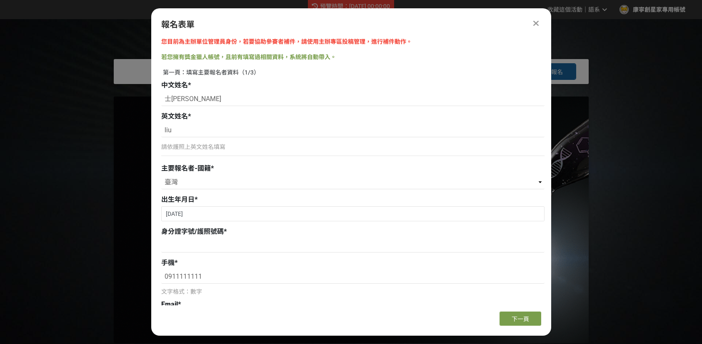
click at [538, 23] on div at bounding box center [536, 23] width 10 height 10
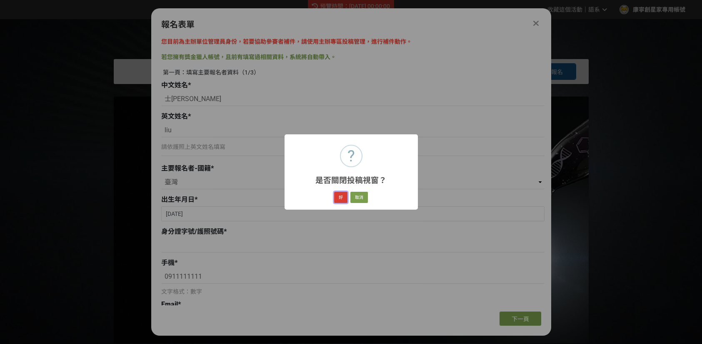
click at [339, 197] on button "好" at bounding box center [340, 198] width 13 height 12
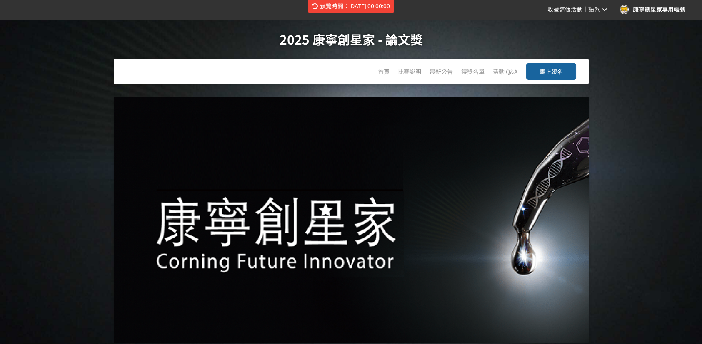
click at [549, 71] on span "馬上報名" at bounding box center [550, 71] width 23 height 8
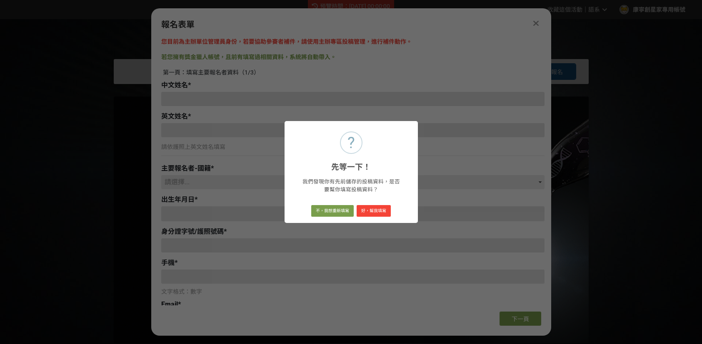
type input "士楷"
type input "0911111111"
type input "[EMAIL_ADDRESS][DOMAIN_NAME]"
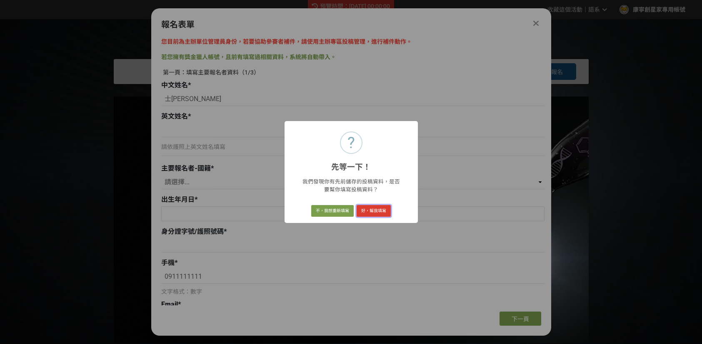
click at [378, 212] on button "好，幫我填寫" at bounding box center [374, 211] width 34 height 12
type input "liu"
select select "臺灣"
type input "2025-06-10"
type input "[STREET_ADDRESS]樓"
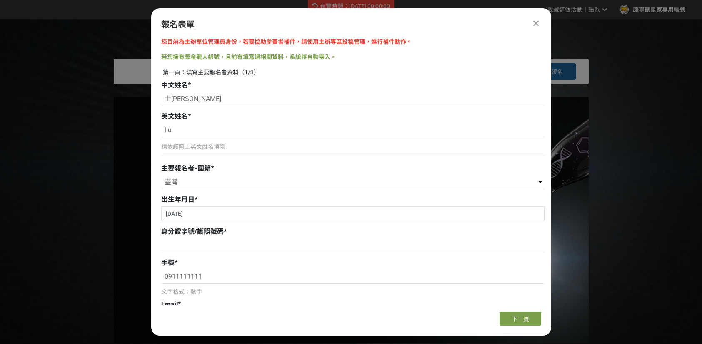
click at [530, 22] on div "報名表單" at bounding box center [351, 24] width 380 height 12
click at [535, 25] on icon at bounding box center [535, 23] width 5 height 8
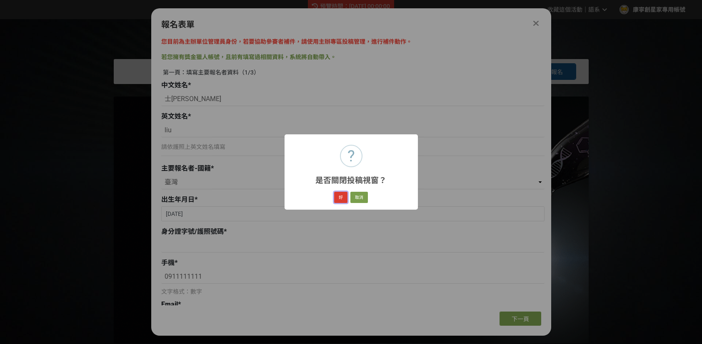
click at [340, 195] on button "好" at bounding box center [340, 198] width 13 height 12
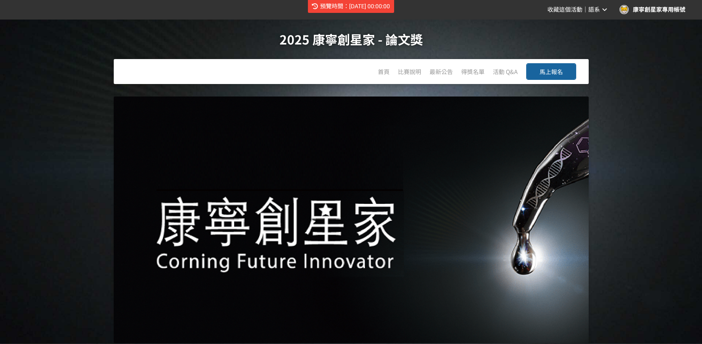
click at [334, 316] on div at bounding box center [351, 220] width 475 height 247
drag, startPoint x: 631, startPoint y: 118, endPoint x: 633, endPoint y: 133, distance: 14.7
